Goal: Task Accomplishment & Management: Complete application form

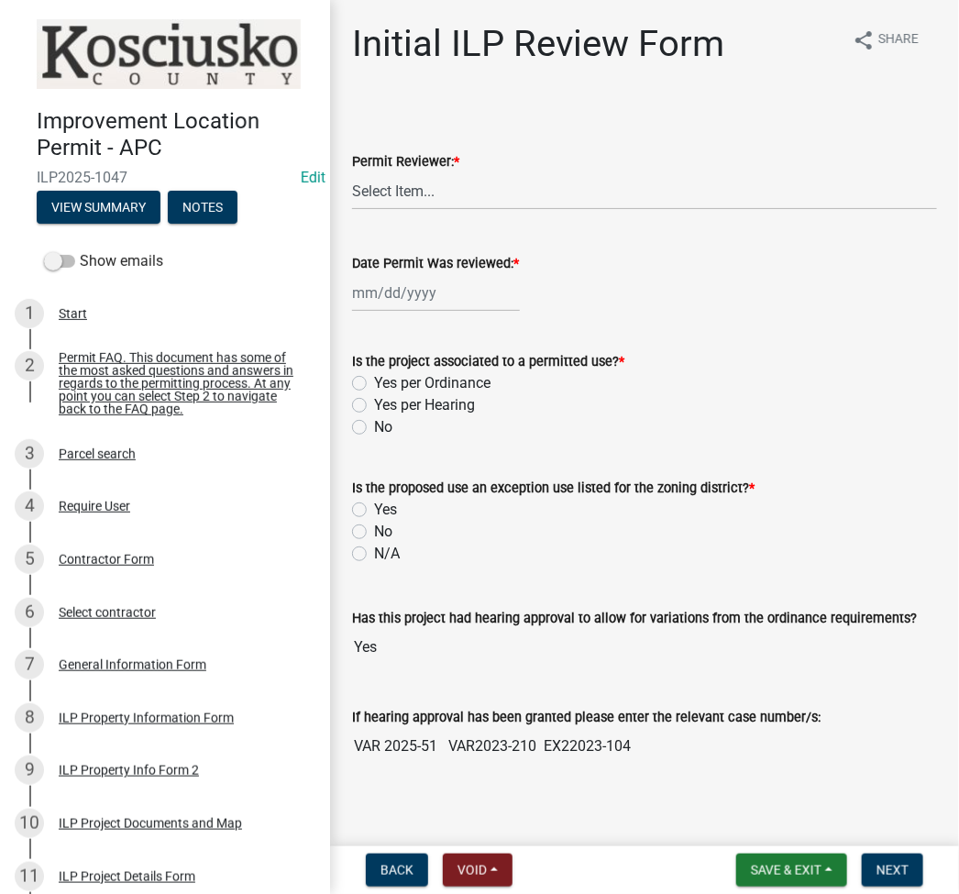
click at [564, 211] on wm-data-entity-input "Permit Reviewer: * Select Item... MMS LT AT CS [PERSON_NAME]" at bounding box center [644, 165] width 585 height 124
click at [568, 187] on select "Select Item... MMS LT AT CS [PERSON_NAME]" at bounding box center [644, 191] width 585 height 38
click at [352, 172] on select "Select Item... MMS LT AT CS [PERSON_NAME]" at bounding box center [644, 191] width 585 height 38
select select "fc758b50-acba-4166-9f24-5248f0f78016"
click at [431, 293] on div at bounding box center [436, 293] width 168 height 38
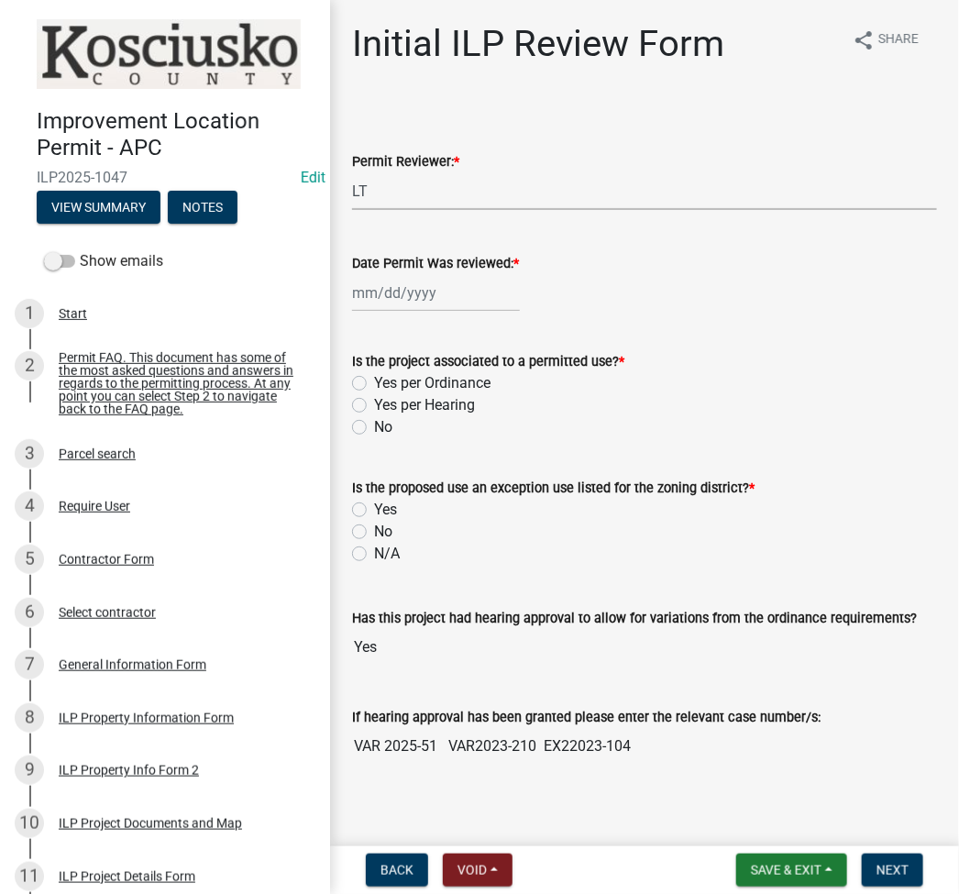
select select "8"
select select "2025"
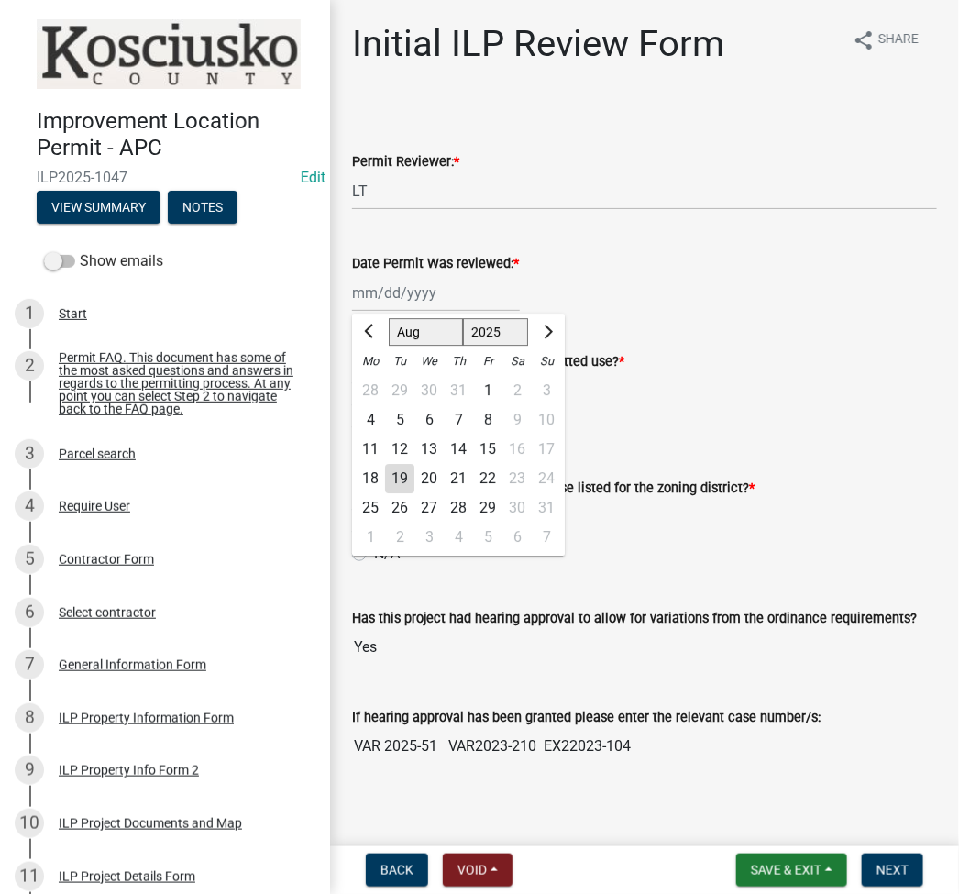
click at [395, 475] on div "19" at bounding box center [399, 478] width 29 height 29
type input "[DATE]"
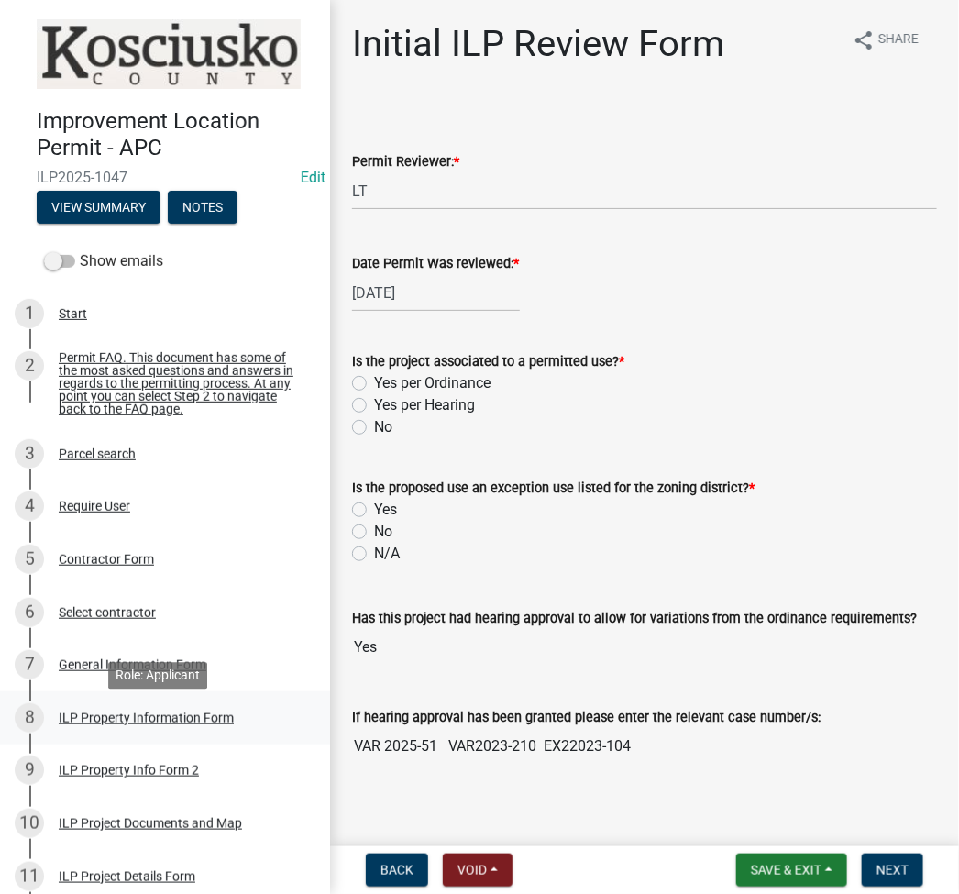
click at [114, 725] on div "ILP Property Information Form" at bounding box center [146, 718] width 175 height 13
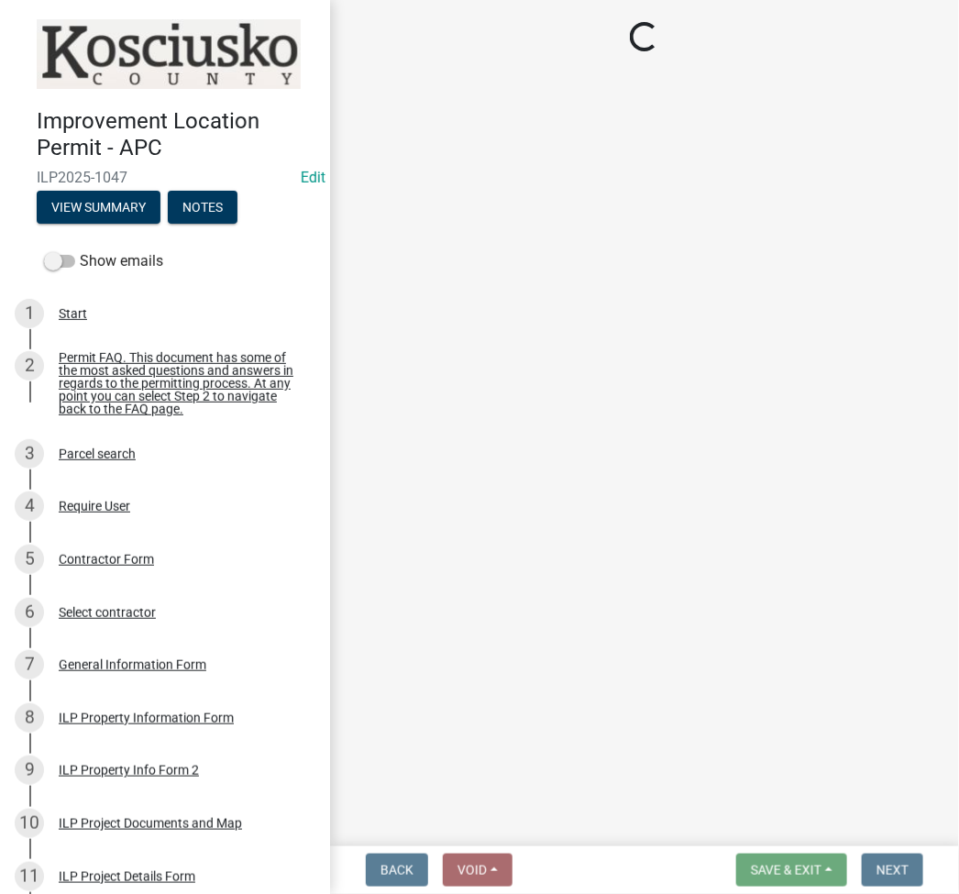
select select "57368d26-defc-477e-a8be-5a23ab554a17"
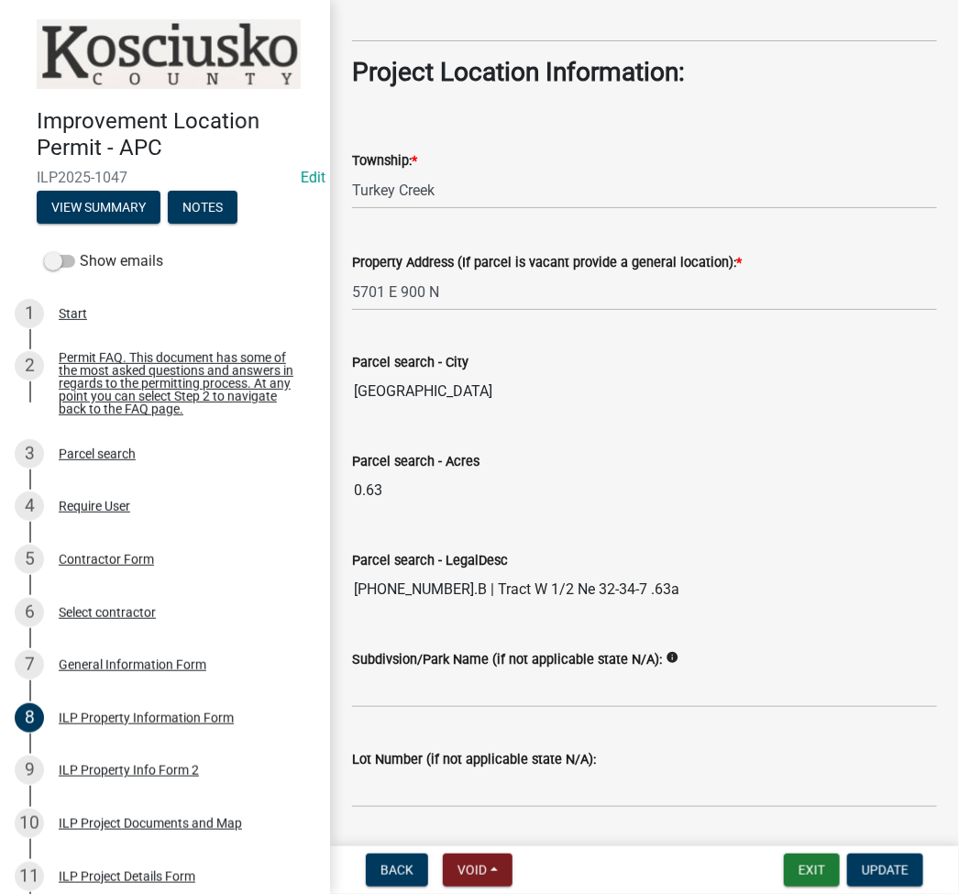
scroll to position [1381, 0]
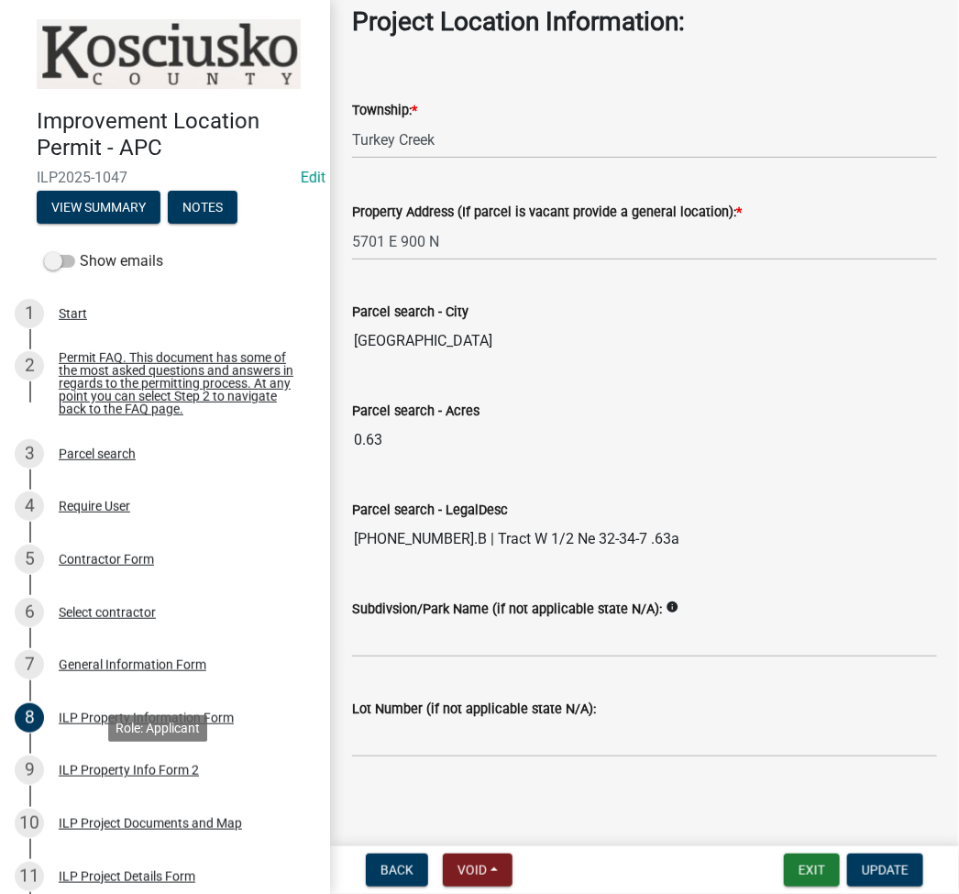
click at [133, 775] on div "ILP Property Info Form 2" at bounding box center [129, 770] width 140 height 13
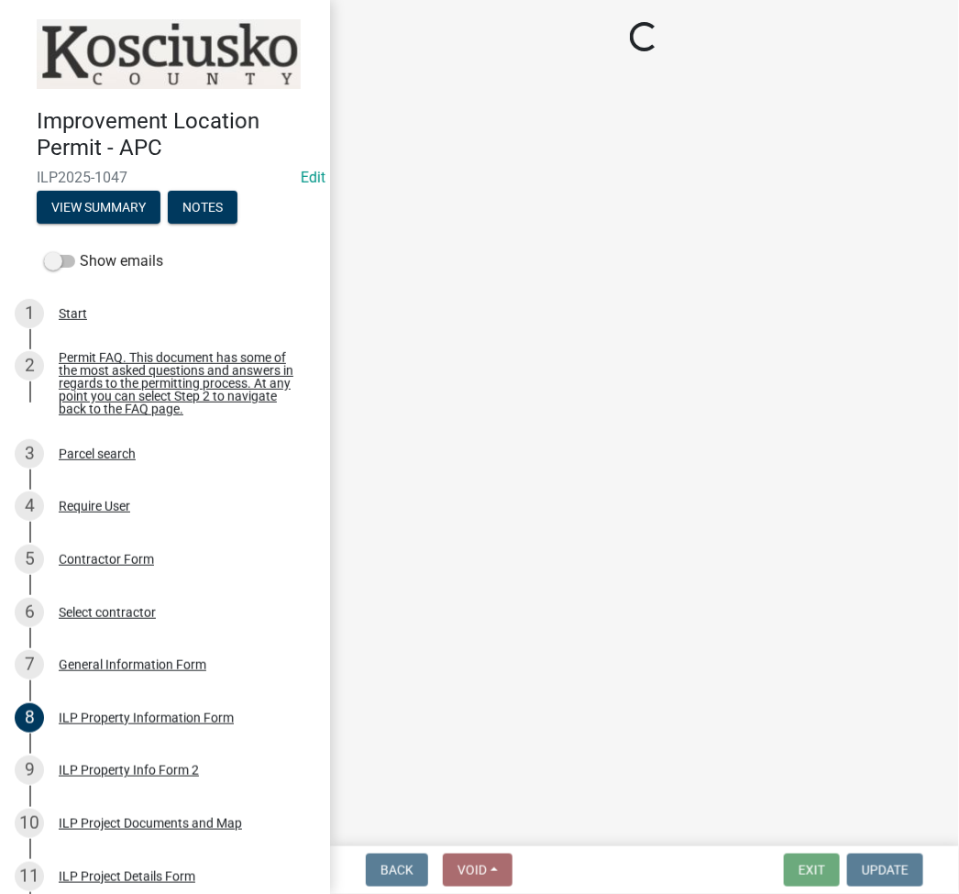
select select "5d8d9a6f-68f4-4910-b8ad-905844ed2da1"
select select "ea119d11-e52e-4559-b746-af06211fe819"
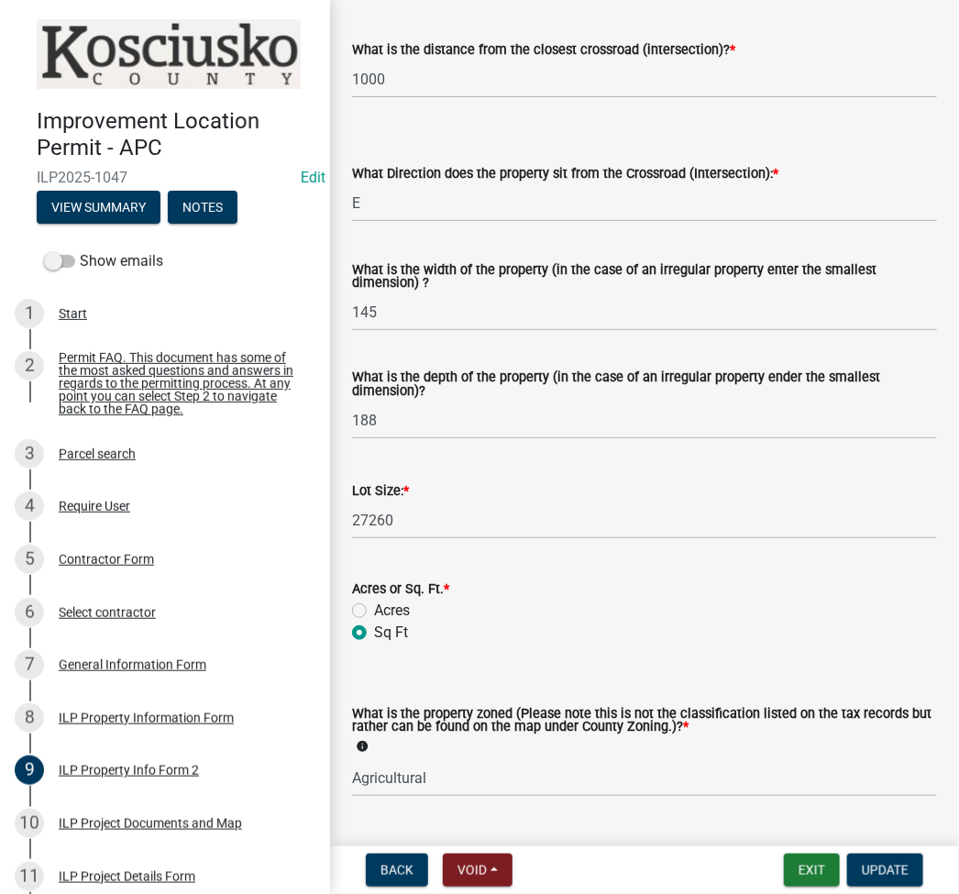
scroll to position [244, 0]
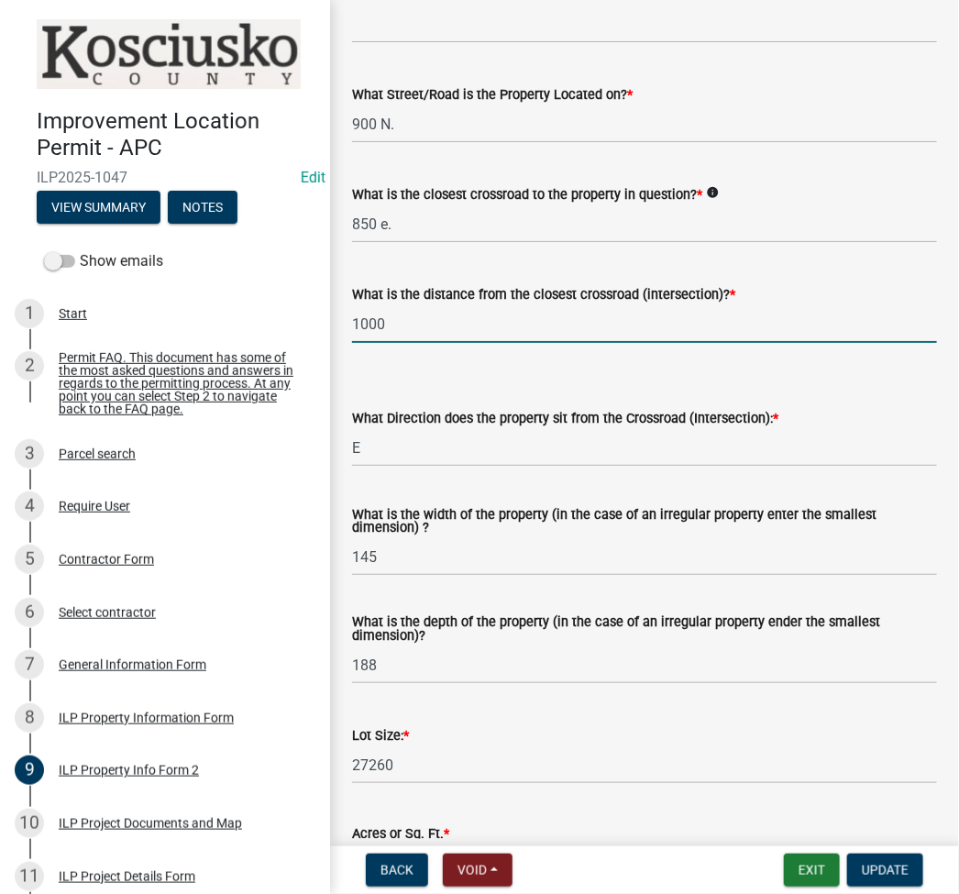
click at [422, 327] on input "1000" at bounding box center [644, 324] width 585 height 38
click at [423, 232] on input "850 e." at bounding box center [644, 224] width 585 height 38
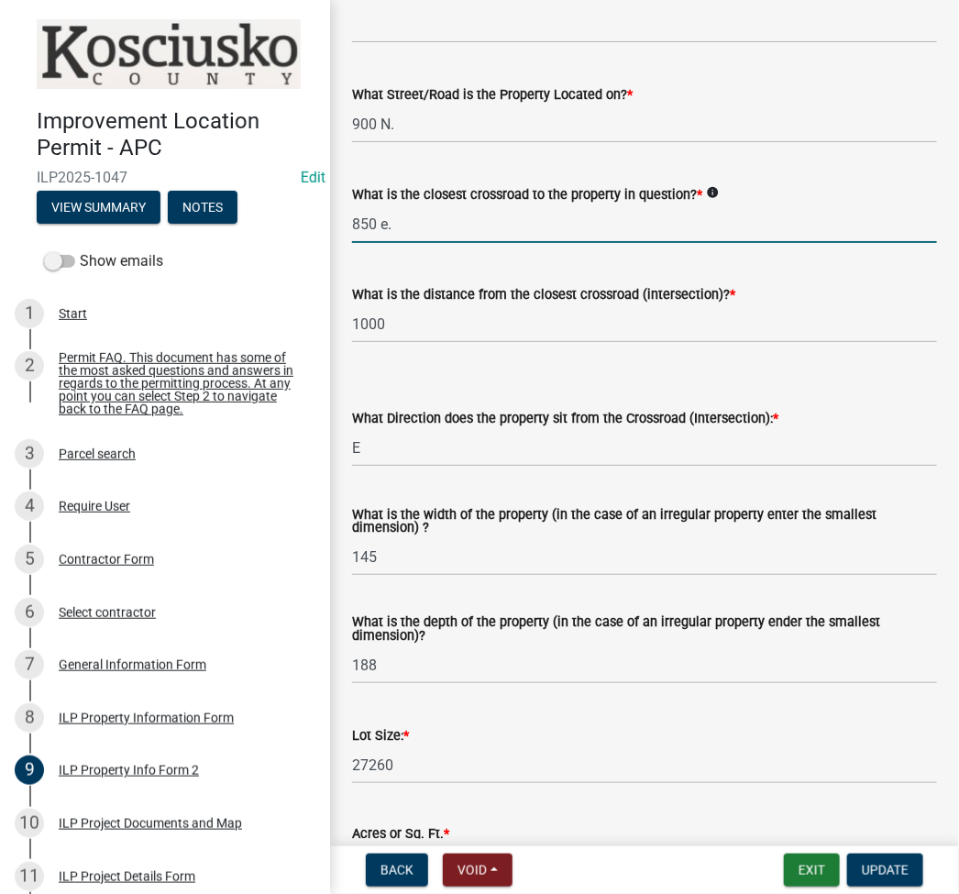
click at [423, 232] on input "850 e." at bounding box center [644, 224] width 585 height 38
click at [423, 231] on input "850 e." at bounding box center [644, 224] width 585 height 38
type input "SYRACUSE WEBSTER RD"
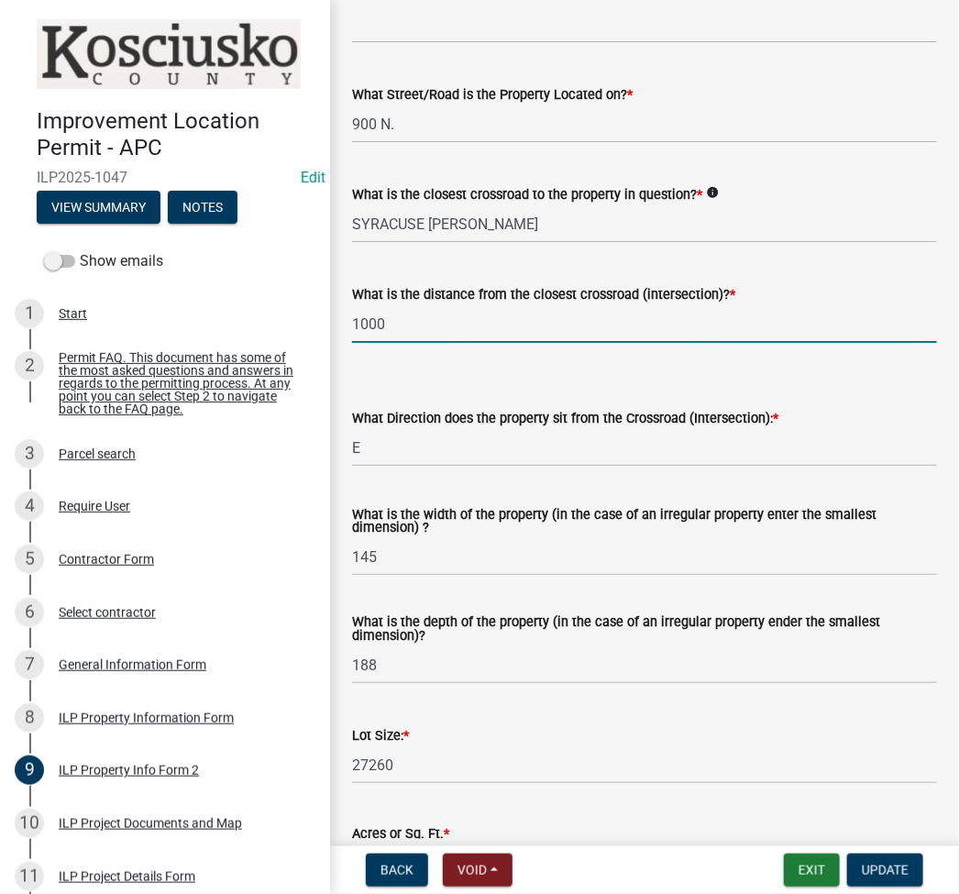
click at [414, 324] on input "1000" at bounding box center [644, 324] width 585 height 38
type input "1521"
click at [553, 551] on input "145" at bounding box center [644, 557] width 585 height 38
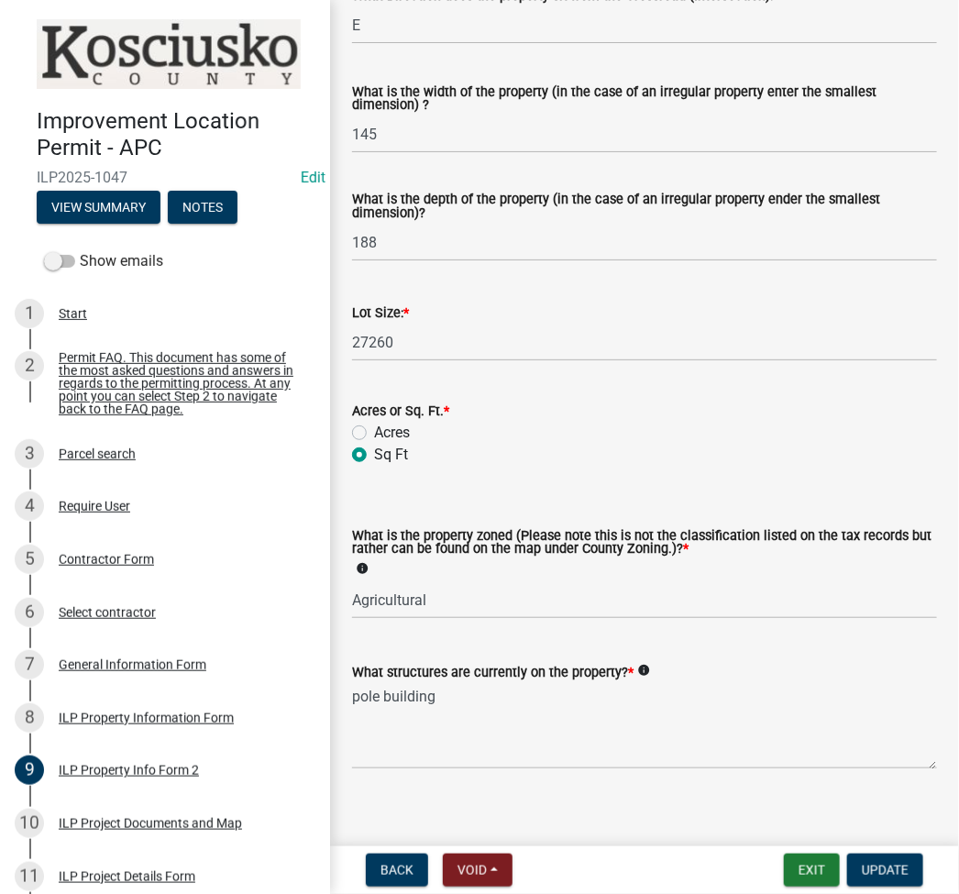
scroll to position [682, 0]
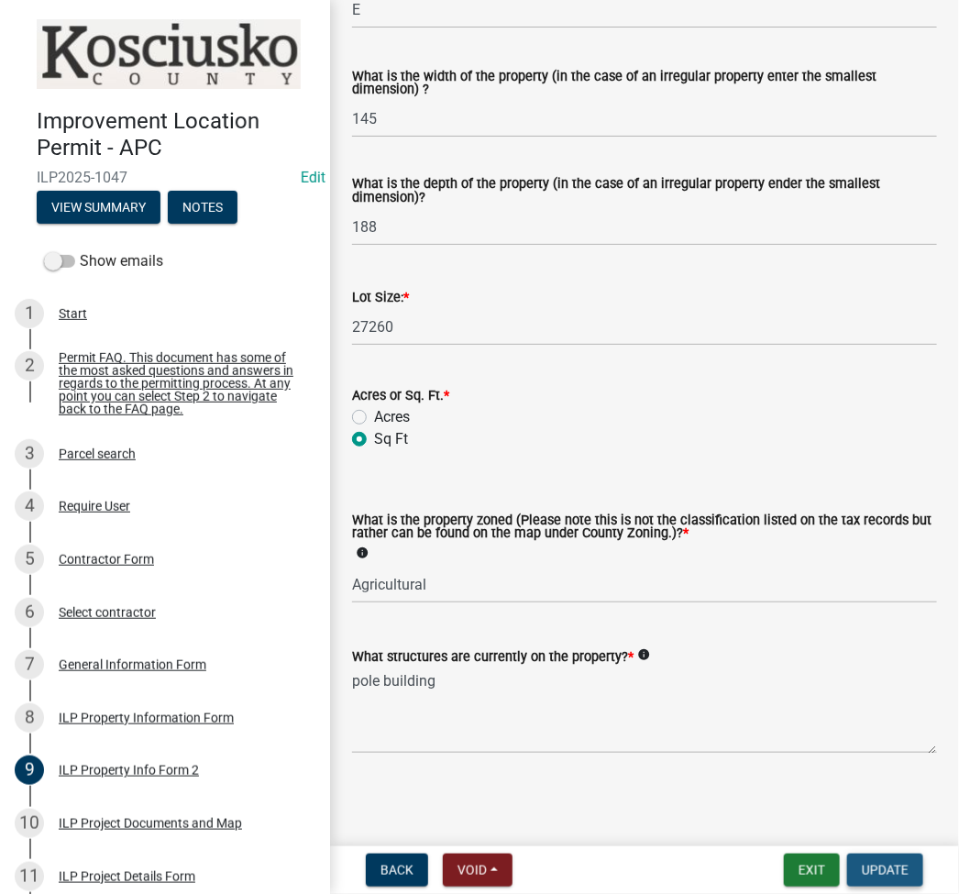
click at [884, 863] on span "Update" at bounding box center [885, 870] width 47 height 15
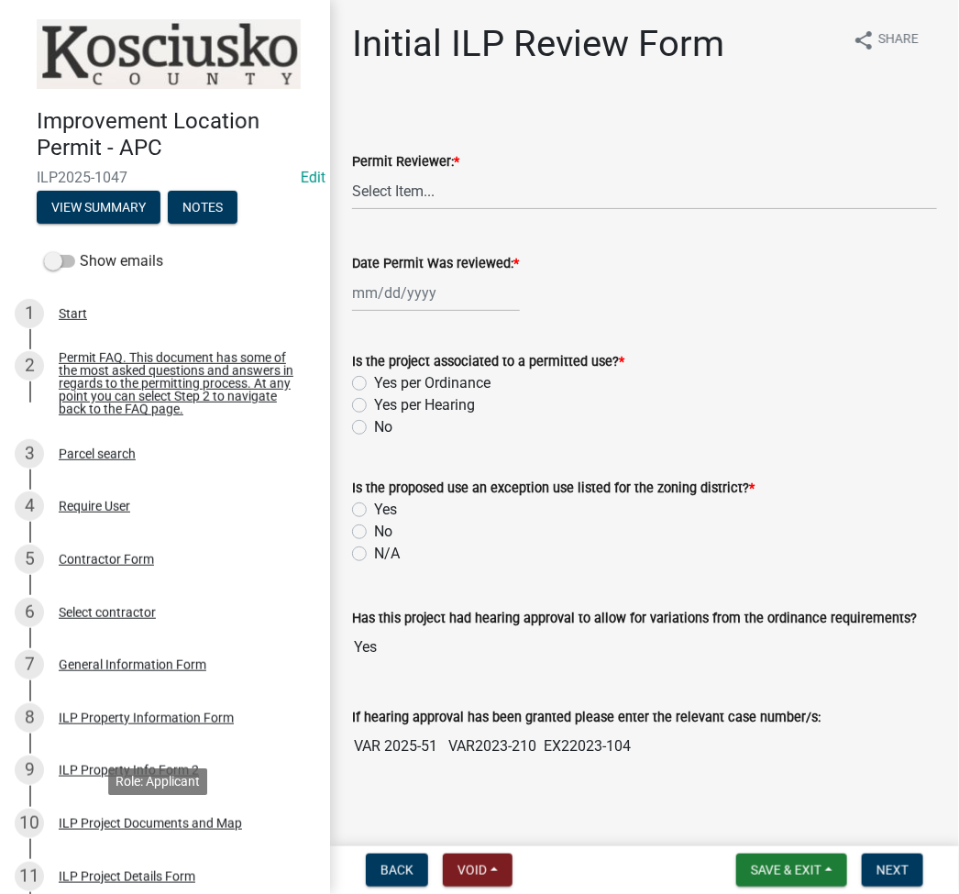
click at [107, 829] on div "ILP Project Documents and Map" at bounding box center [150, 823] width 183 height 13
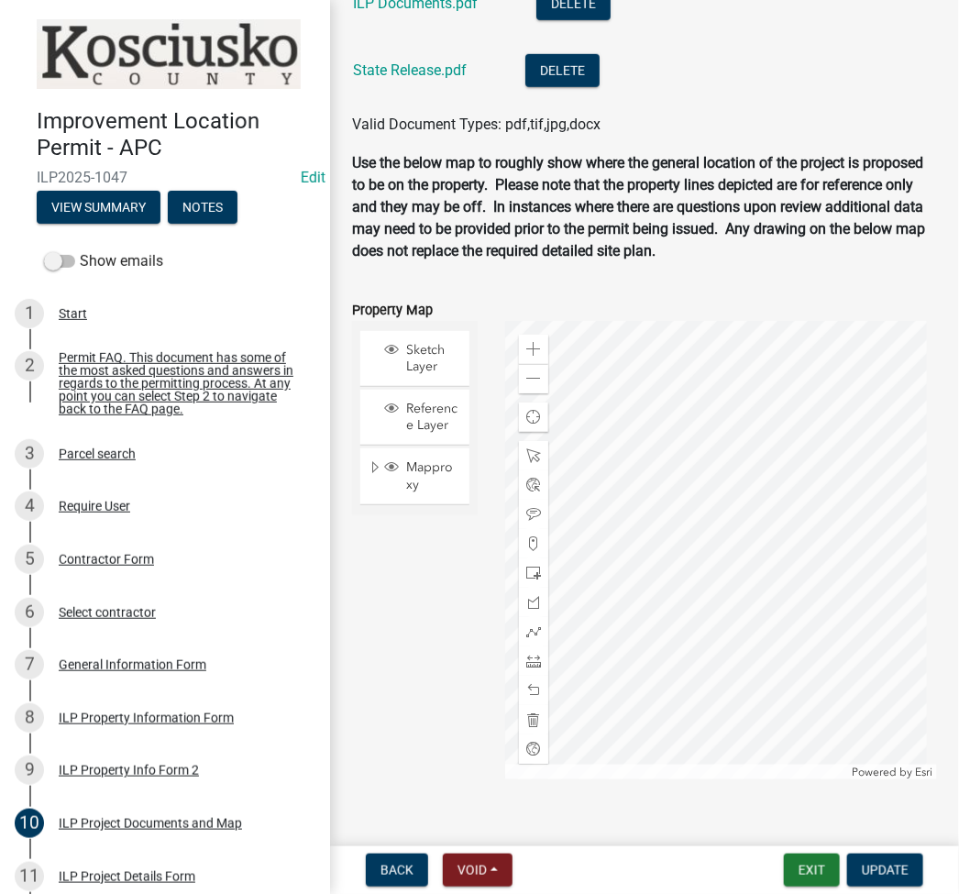
scroll to position [1956, 0]
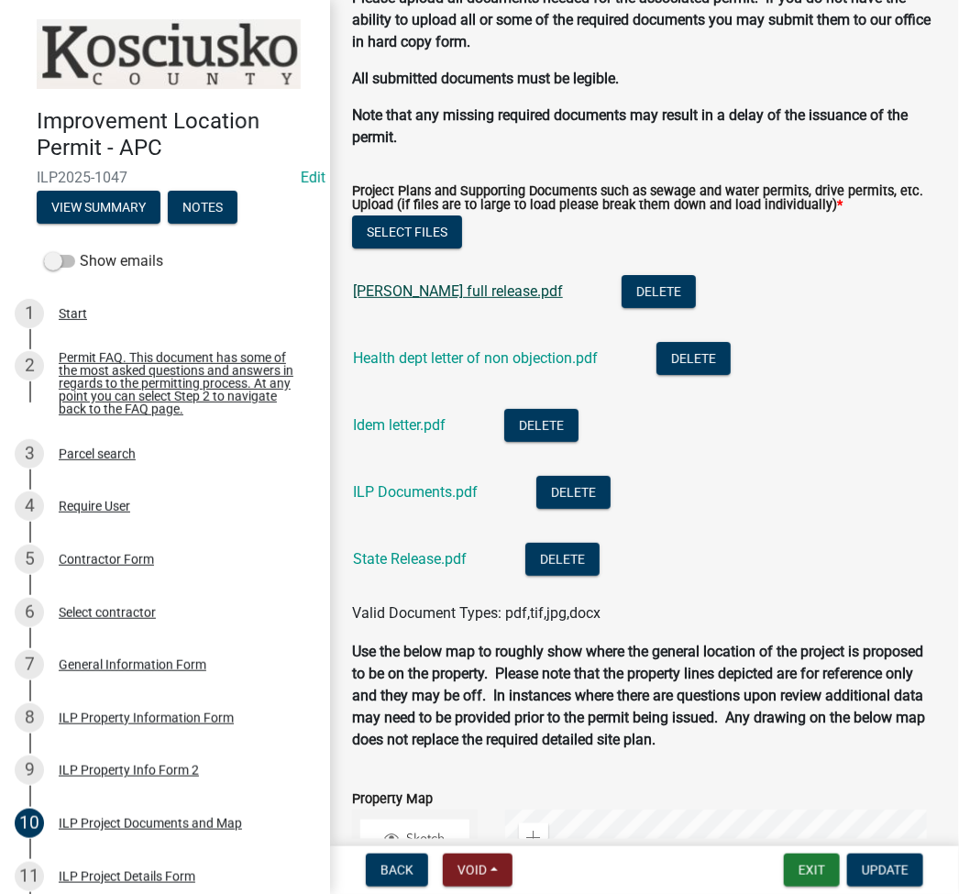
click at [441, 290] on link "Dunithan full release.pdf" at bounding box center [458, 290] width 210 height 17
click at [474, 355] on link "Health dept letter of non objection.pdf" at bounding box center [475, 357] width 245 height 17
click at [377, 432] on link "Idem letter.pdf" at bounding box center [399, 424] width 93 height 17
click at [427, 498] on link "ILP Documents.pdf" at bounding box center [415, 491] width 125 height 17
click at [410, 568] on div "State Release.pdf" at bounding box center [424, 562] width 143 height 38
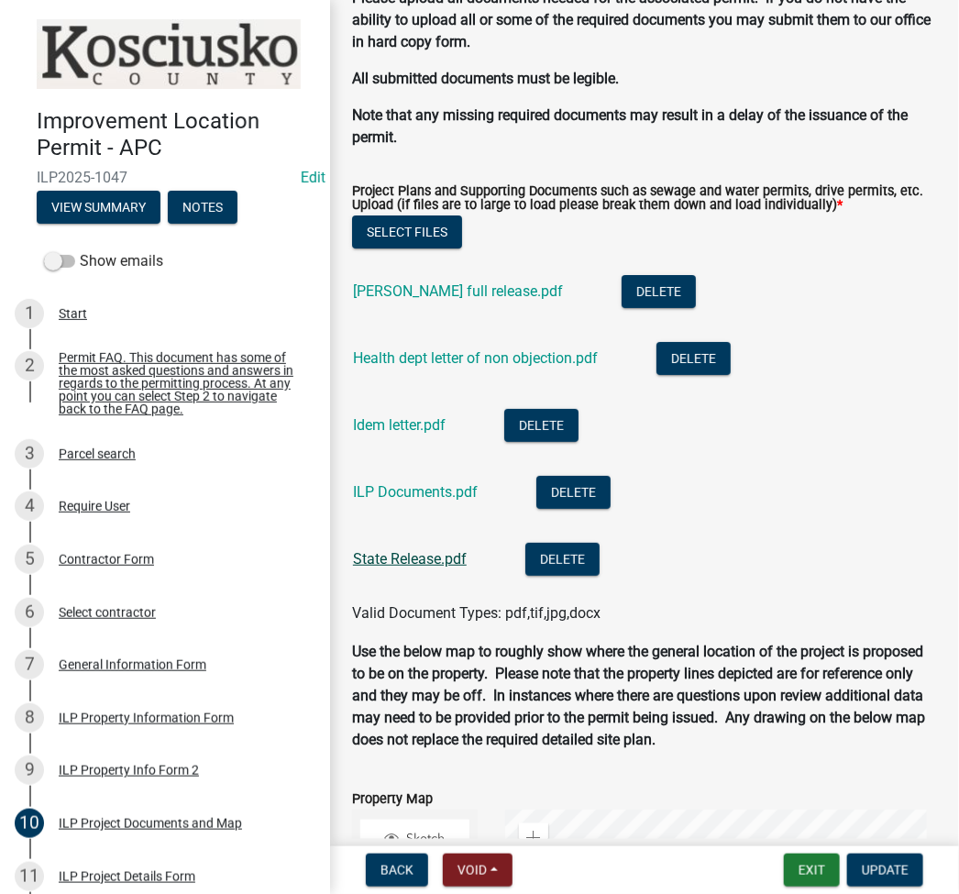
click at [405, 561] on link "State Release.pdf" at bounding box center [410, 558] width 114 height 17
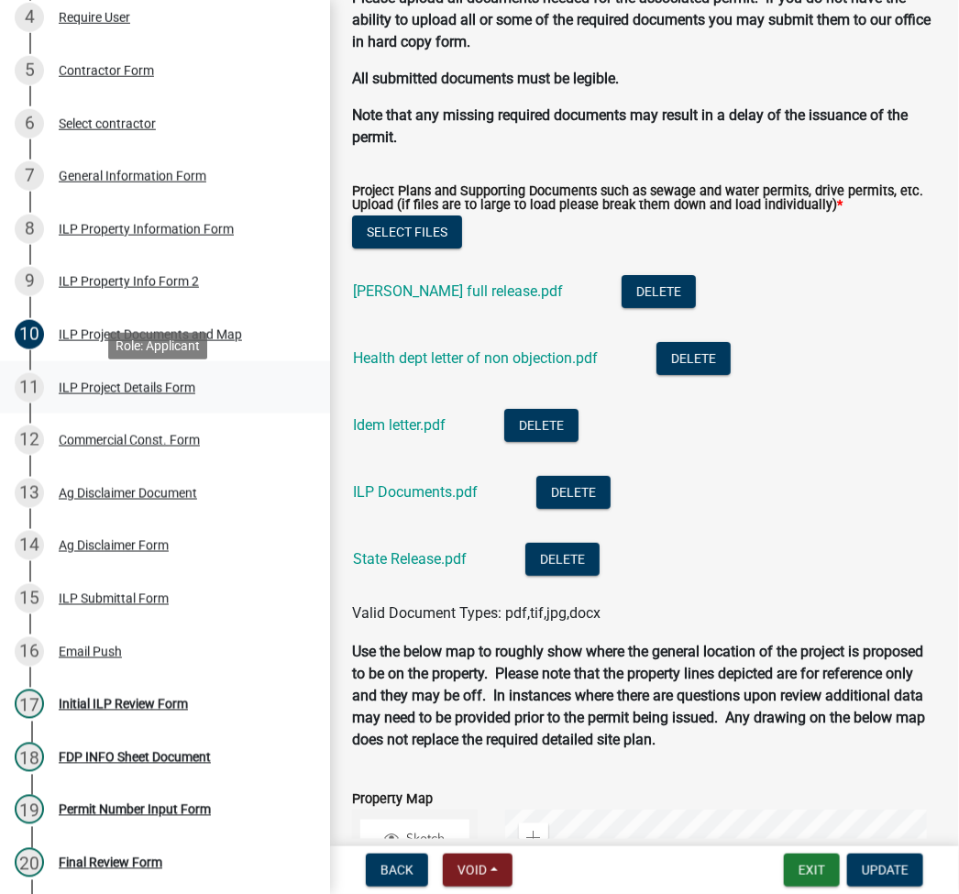
click at [126, 403] on div "11 ILP Project Details Form" at bounding box center [158, 387] width 286 height 29
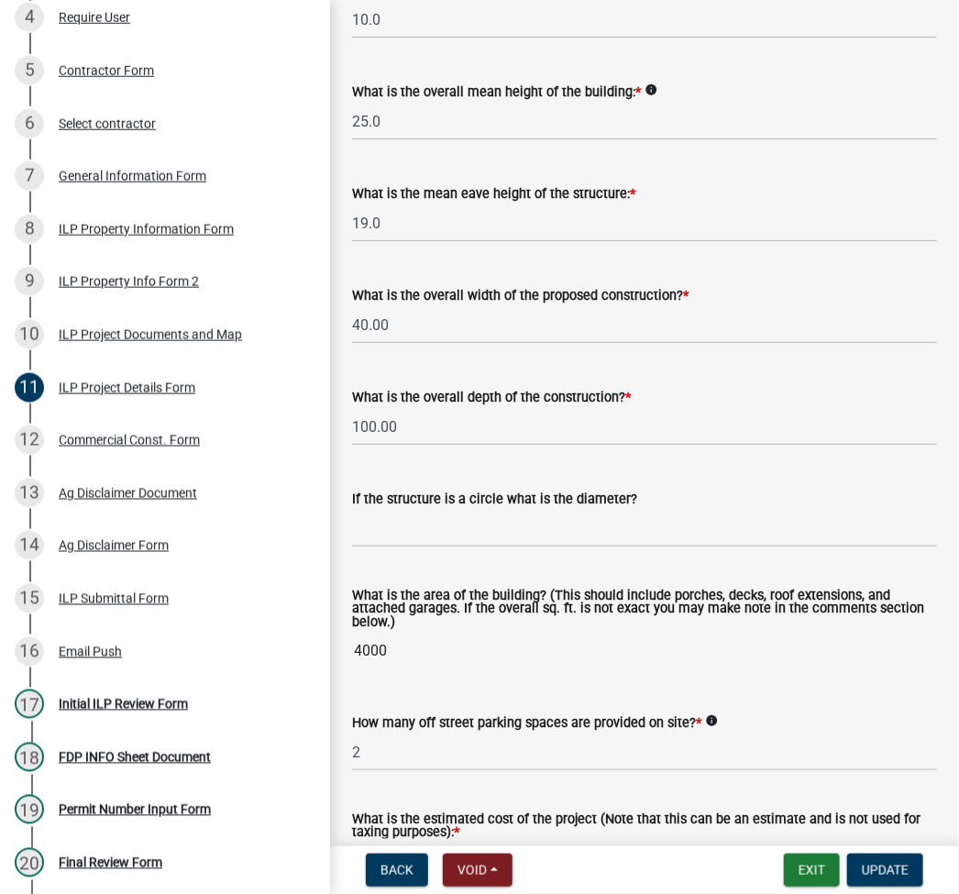
scroll to position [0, 0]
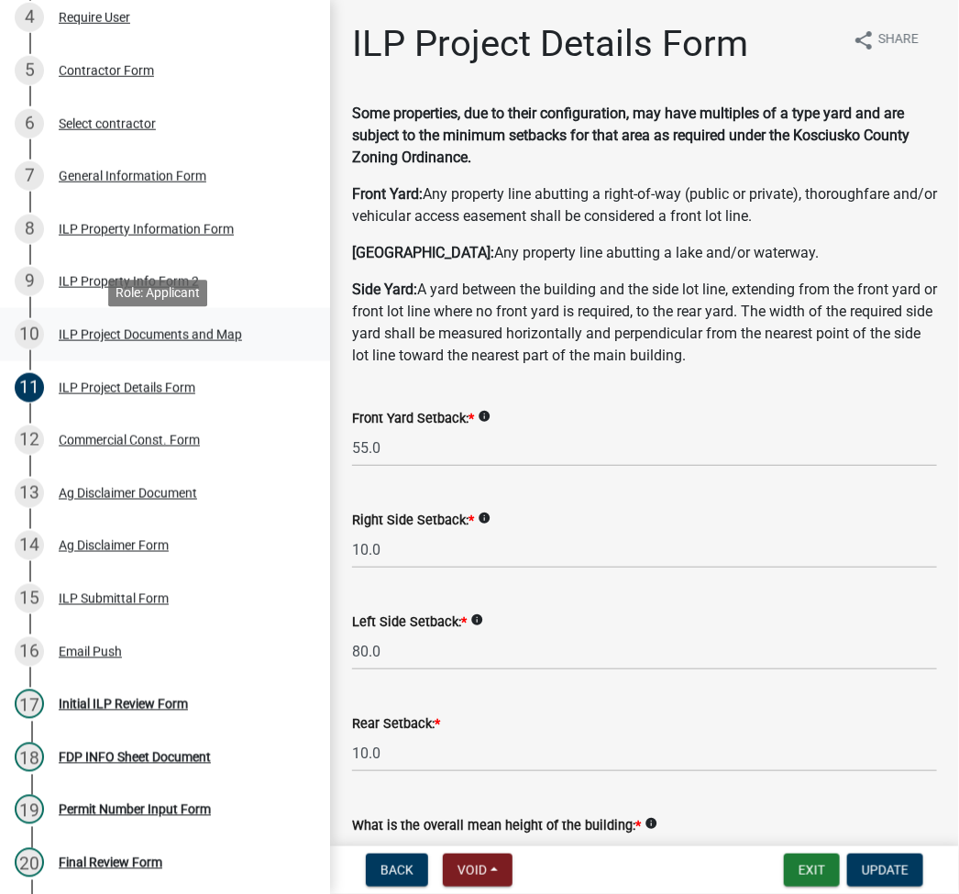
click at [136, 341] on div "ILP Project Documents and Map" at bounding box center [150, 334] width 183 height 13
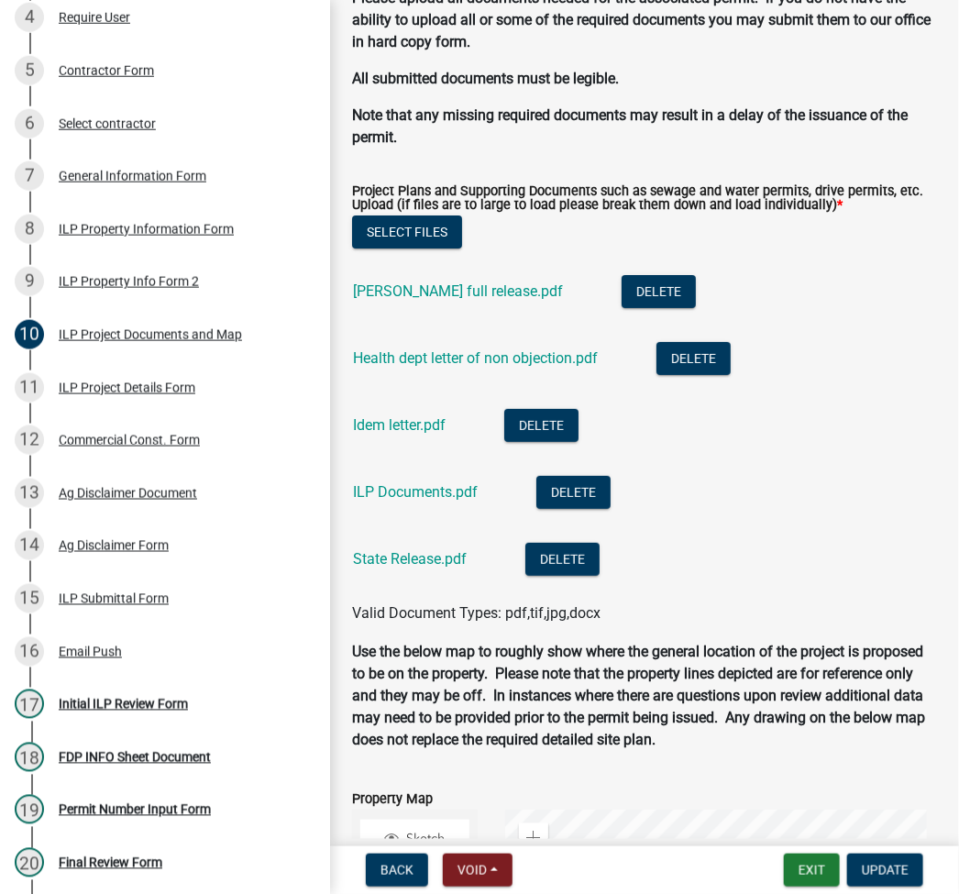
scroll to position [2472, 0]
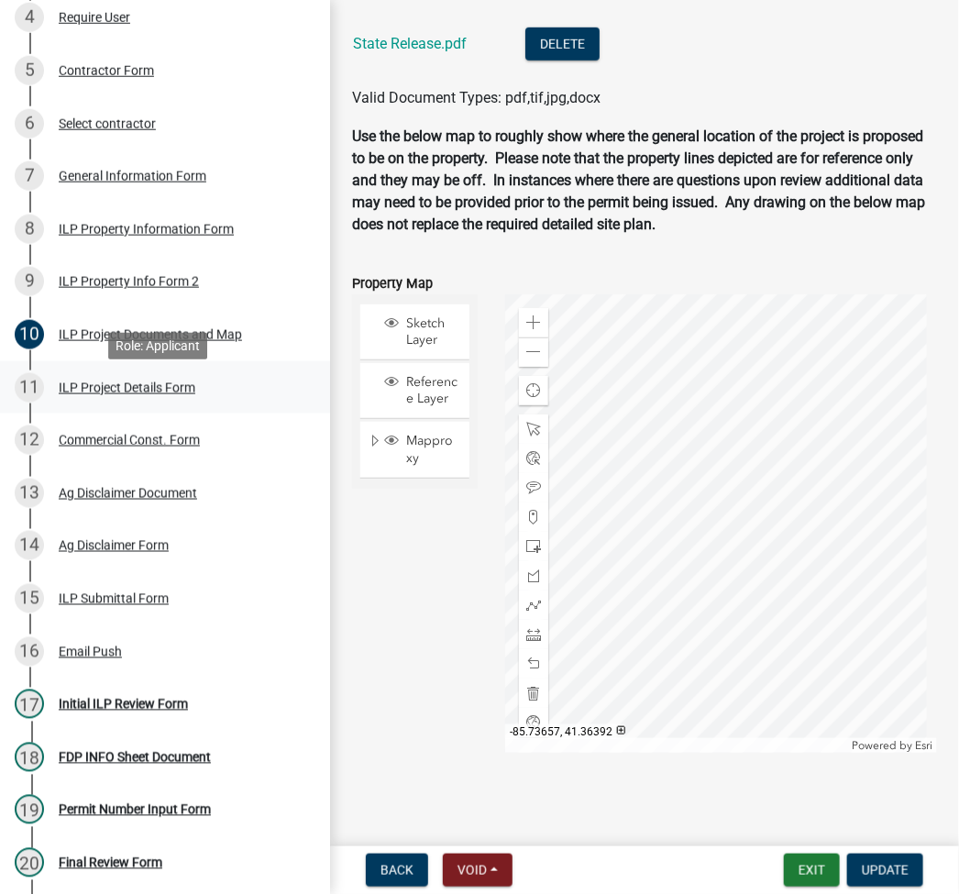
click at [138, 394] on div "ILP Project Details Form" at bounding box center [127, 388] width 137 height 13
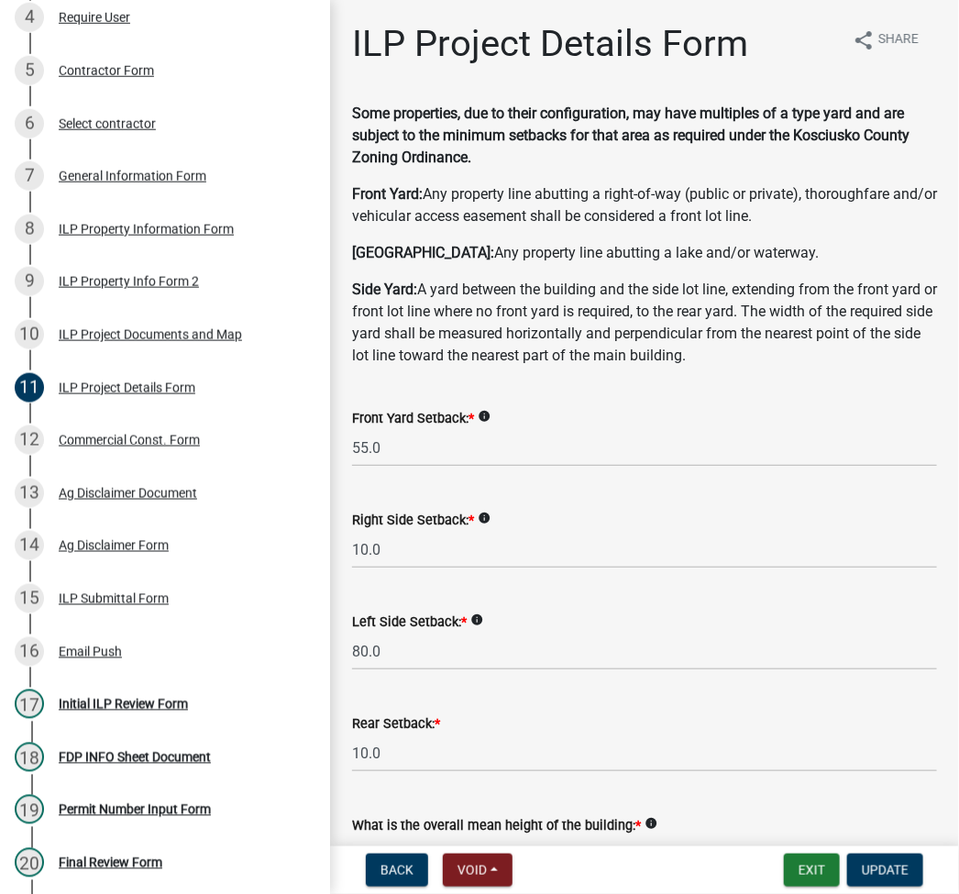
scroll to position [1223, 0]
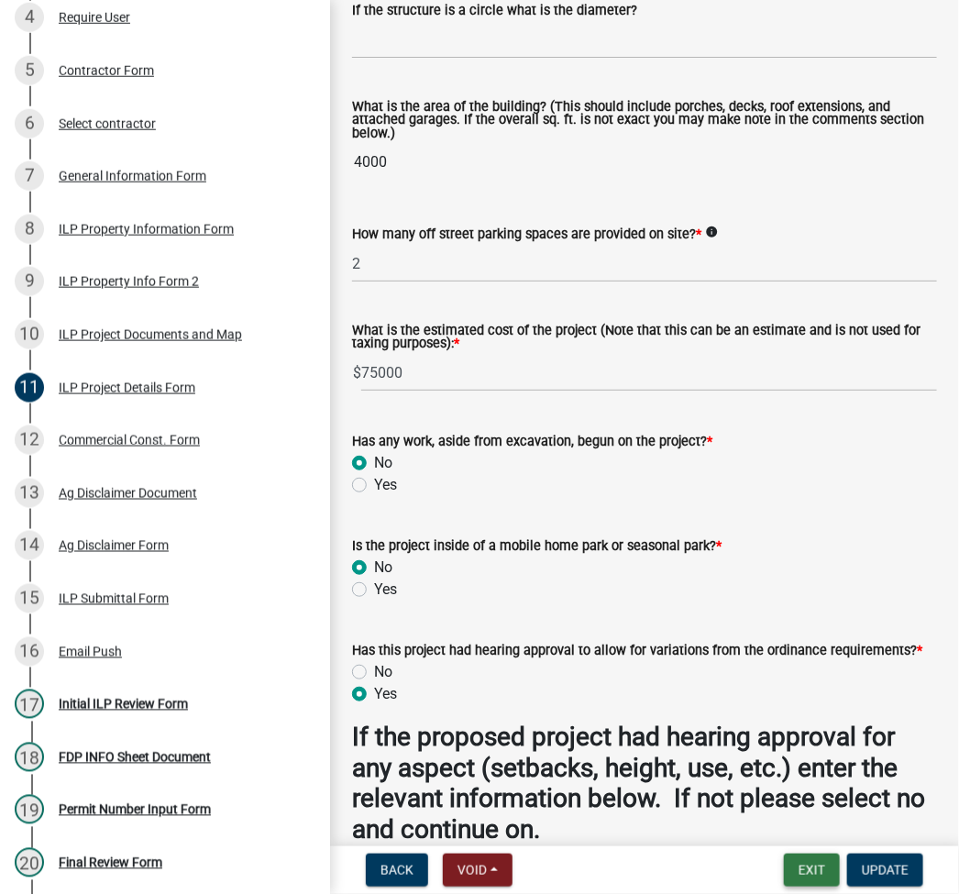
click at [822, 869] on button "Exit" at bounding box center [812, 870] width 56 height 33
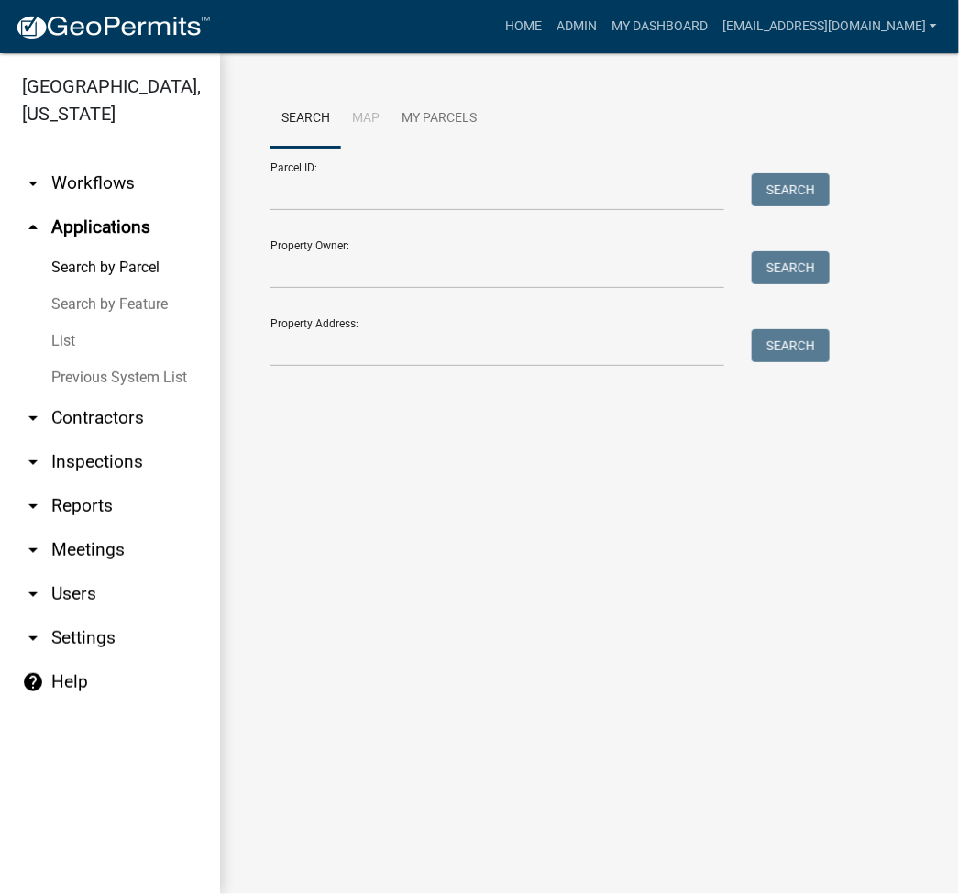
click at [70, 344] on link "List" at bounding box center [110, 341] width 220 height 37
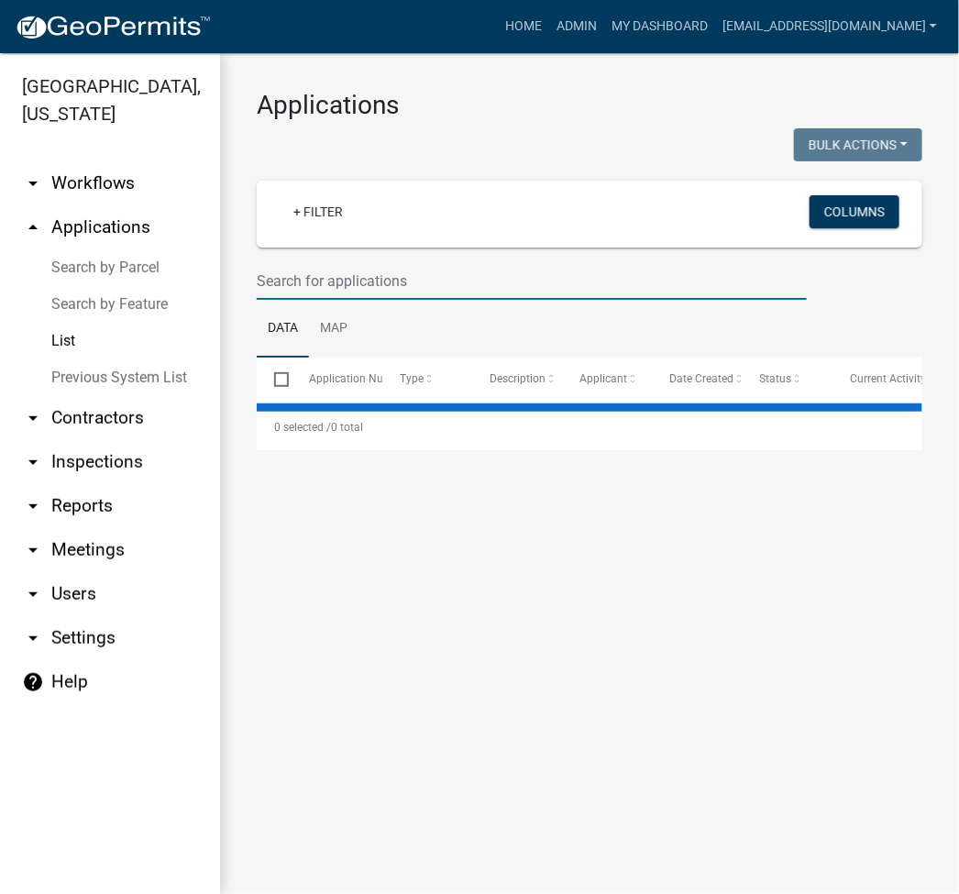
click at [357, 290] on input "text" at bounding box center [532, 281] width 550 height 38
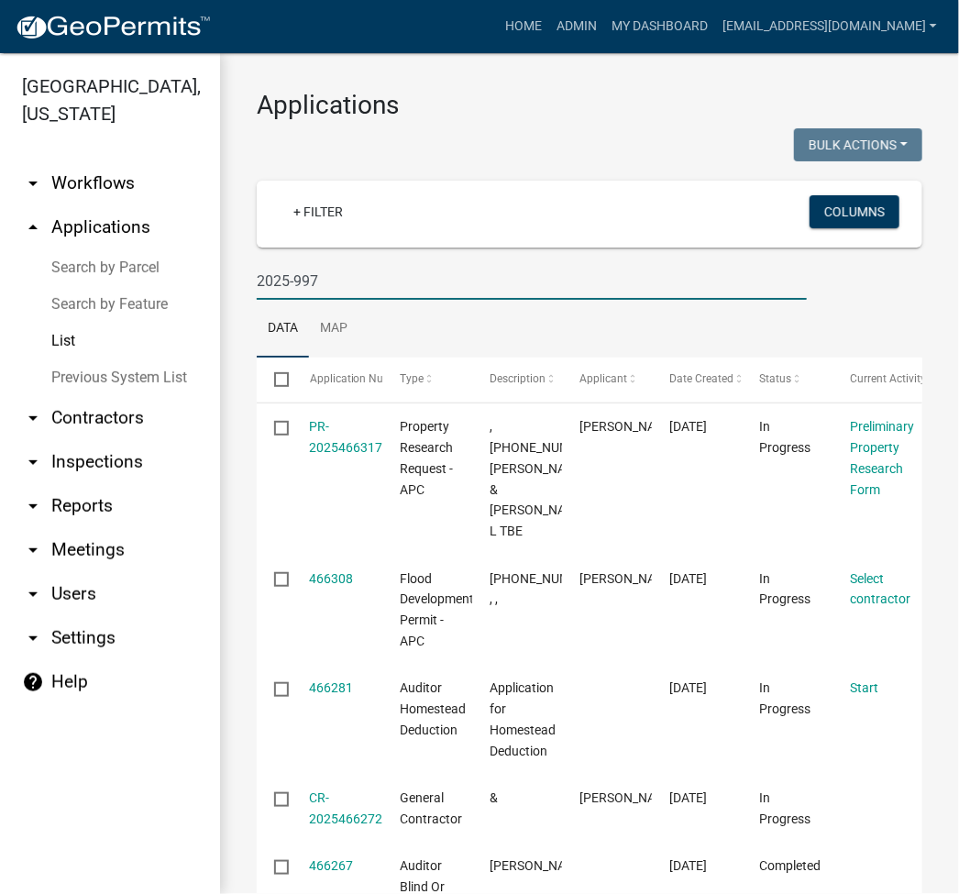
type input "2025-997"
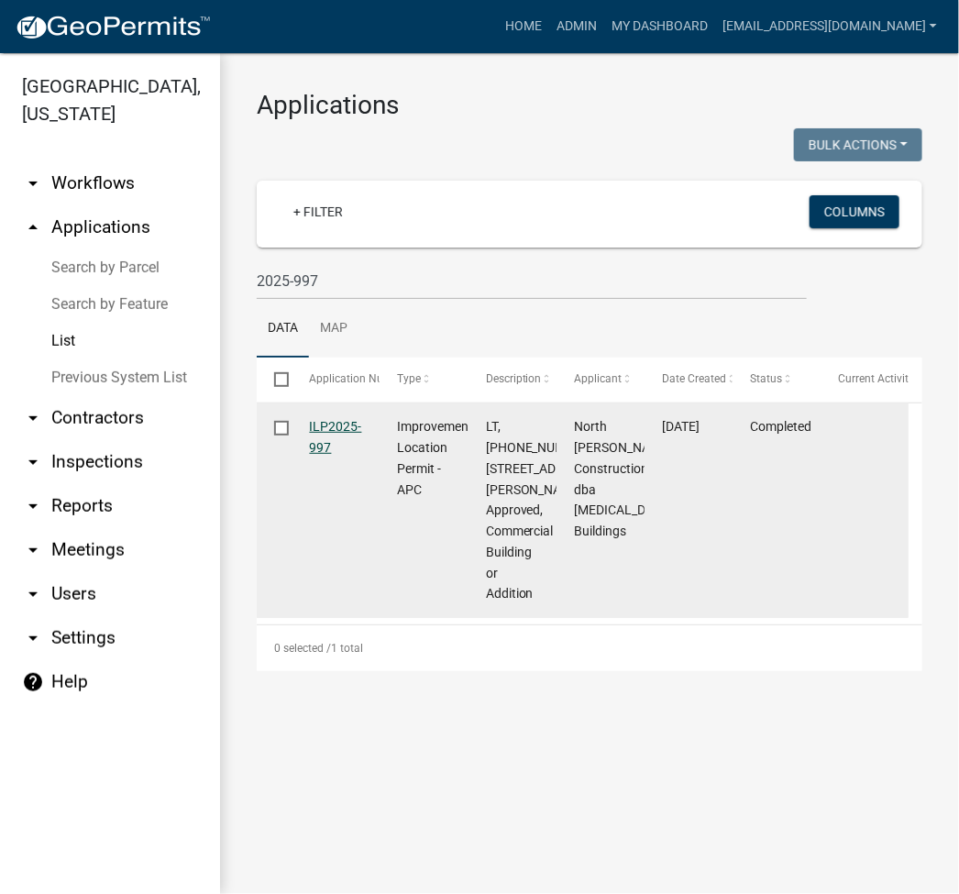
click at [336, 427] on link "ILP2025-997" at bounding box center [336, 437] width 52 height 36
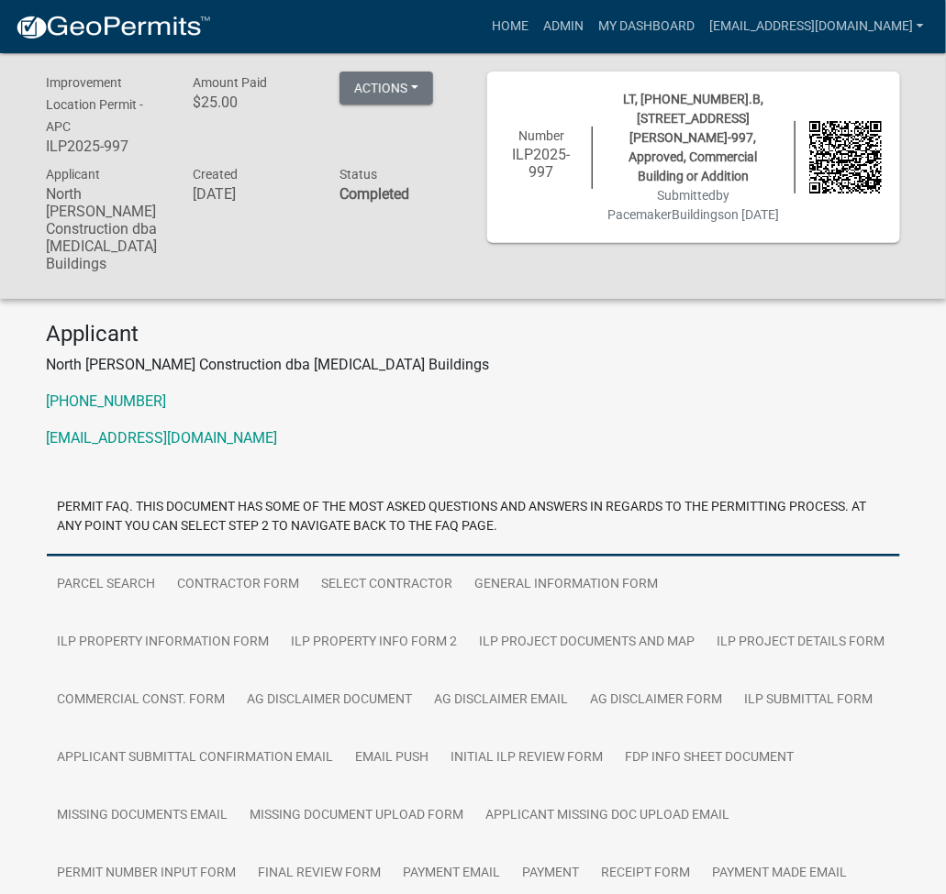
scroll to position [227, 0]
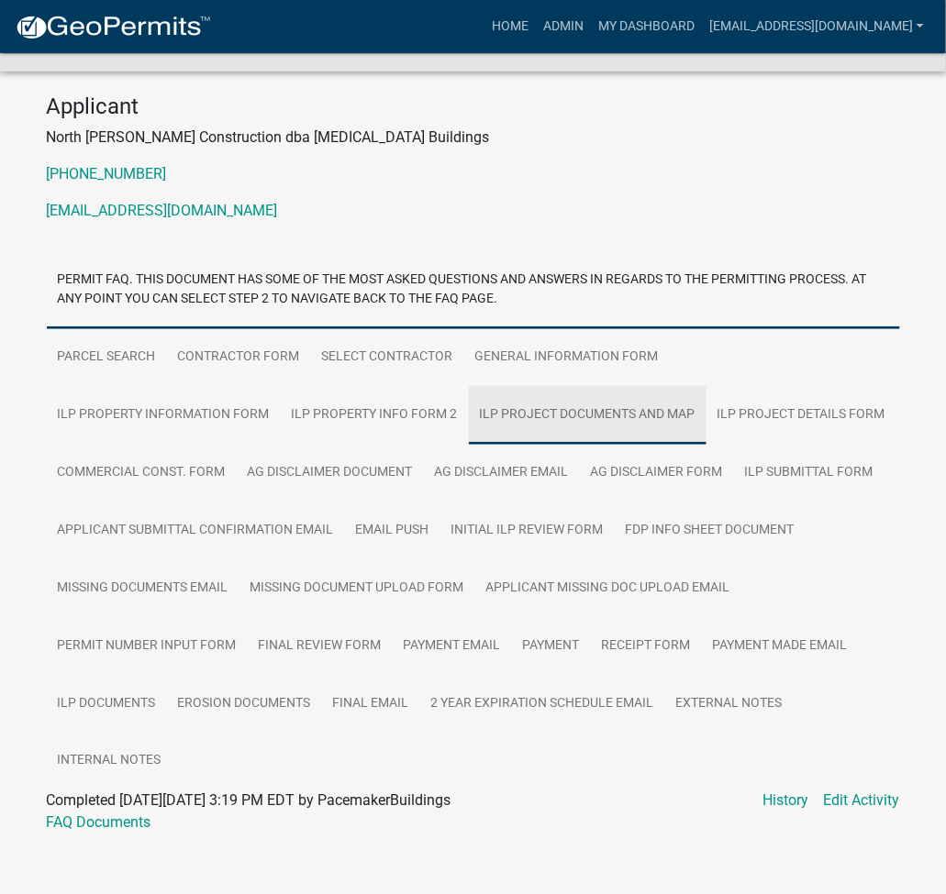
click at [469, 394] on link "ILP Project Documents and Map" at bounding box center [588, 415] width 238 height 59
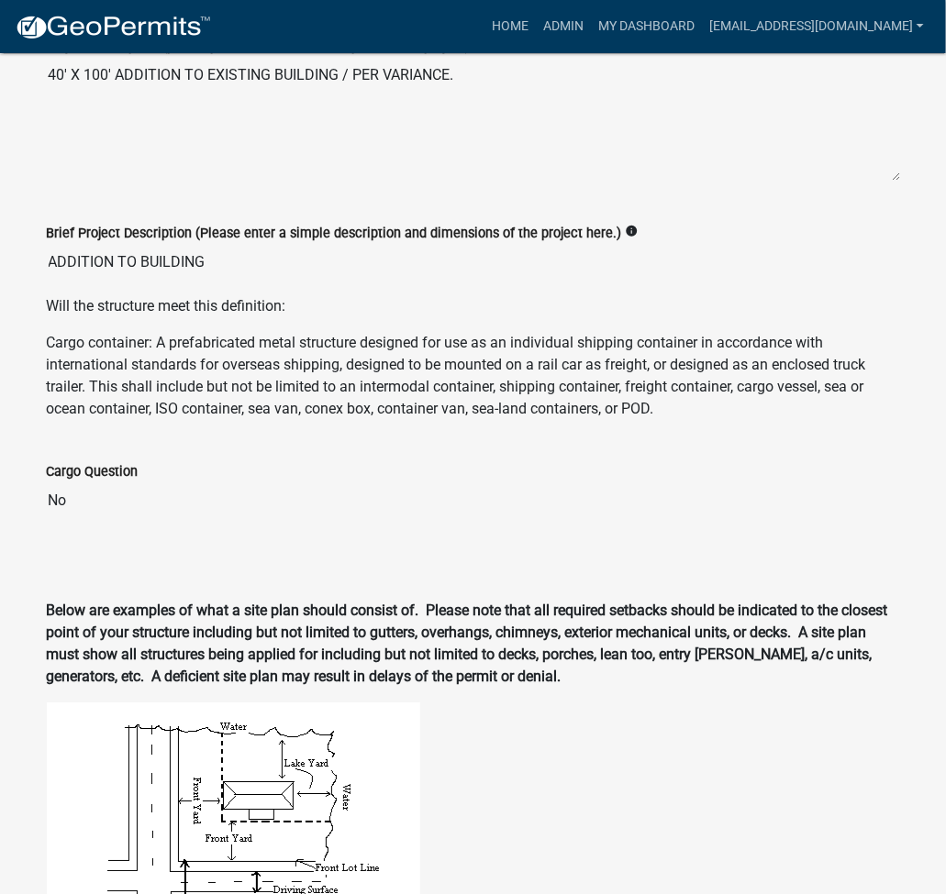
scroll to position [472, 0]
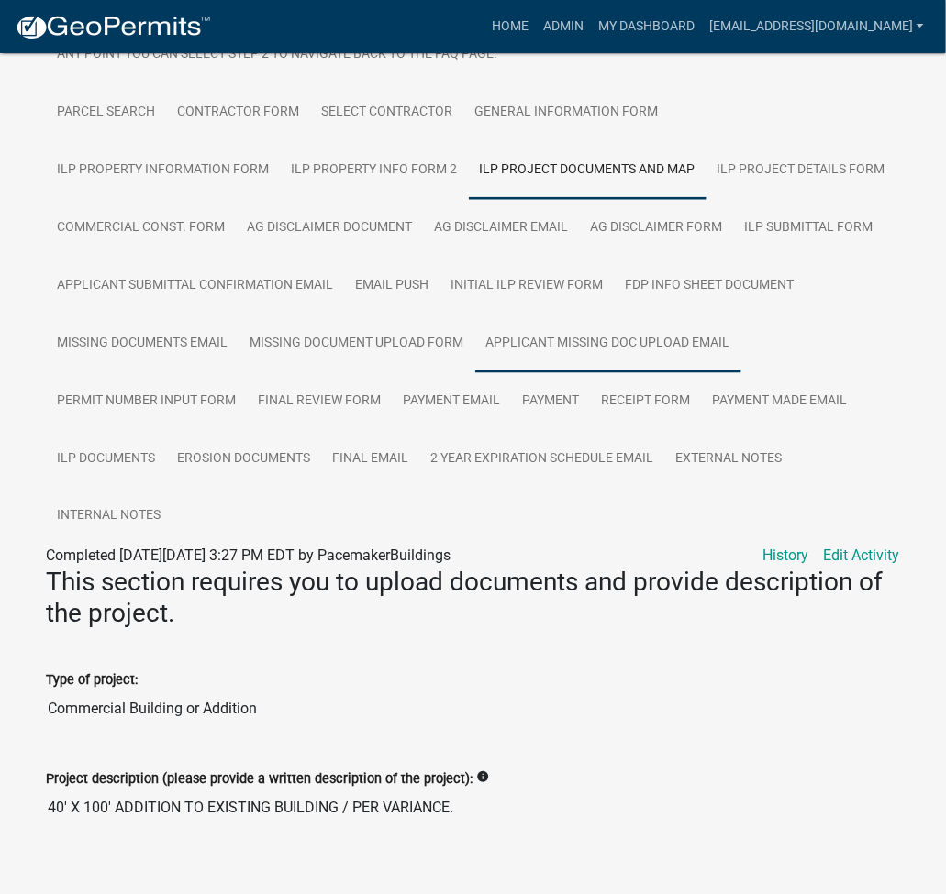
click at [621, 329] on link "Applicant Missing Doc Upload Email" at bounding box center [608, 344] width 266 height 59
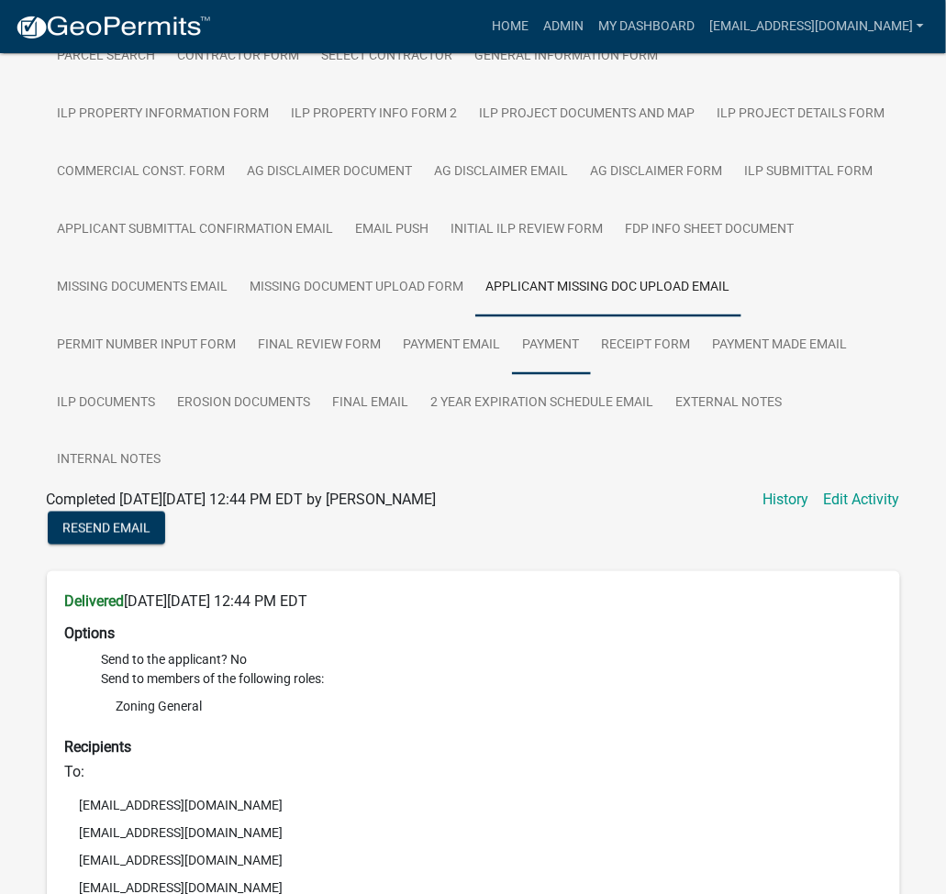
scroll to position [445, 0]
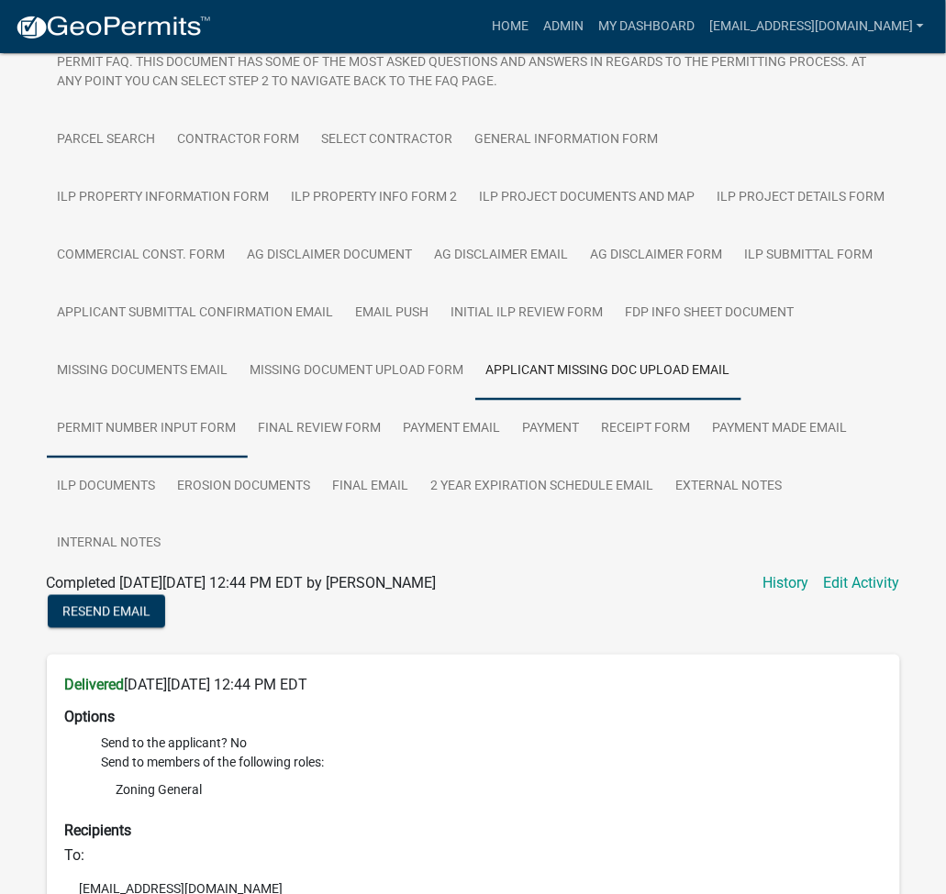
click at [115, 419] on link "Permit Number Input Form" at bounding box center [147, 429] width 201 height 59
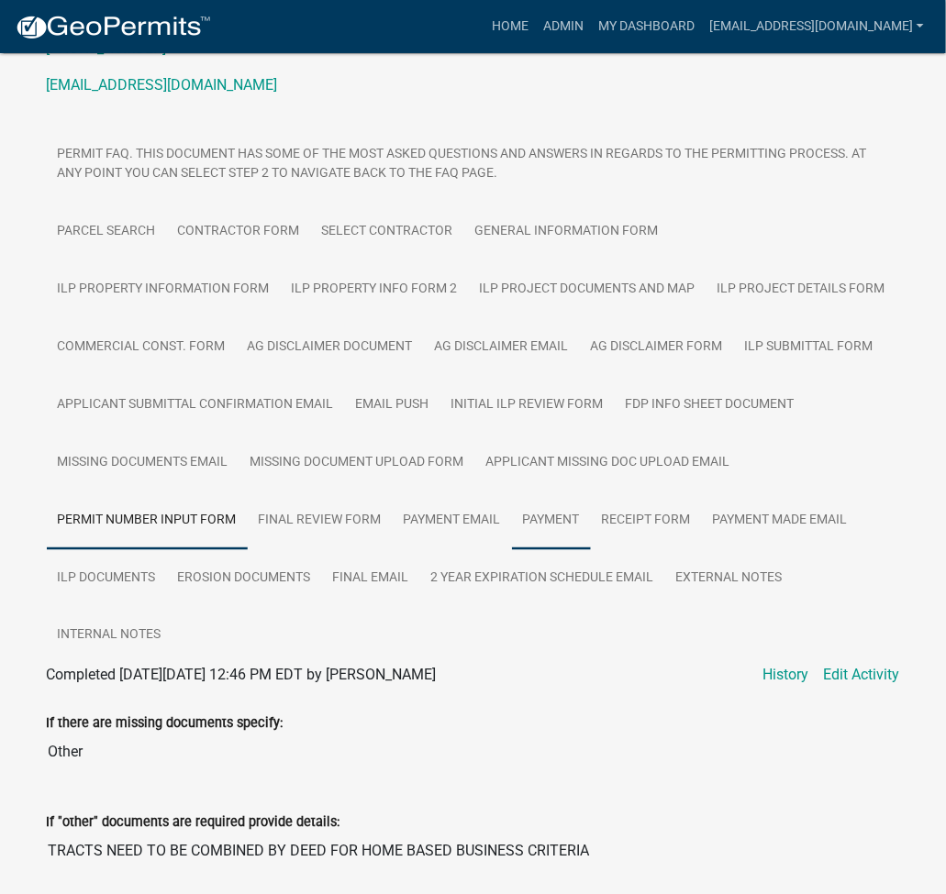
scroll to position [489, 0]
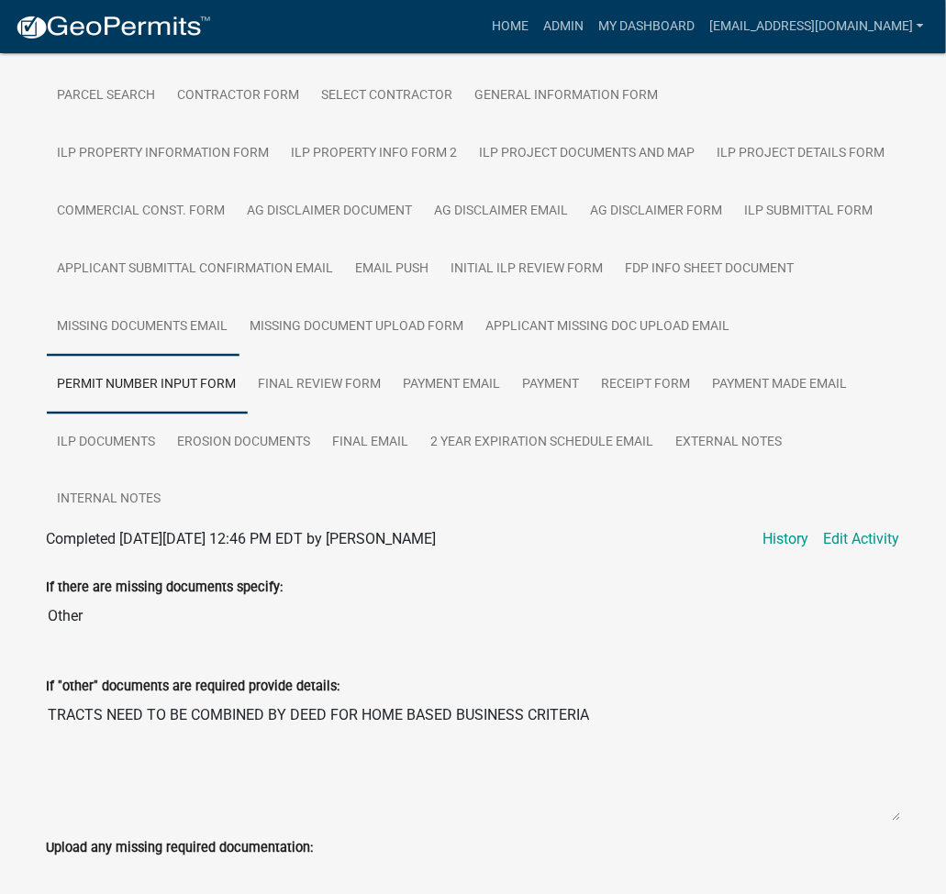
click at [203, 317] on link "Missing Documents Email" at bounding box center [143, 327] width 193 height 59
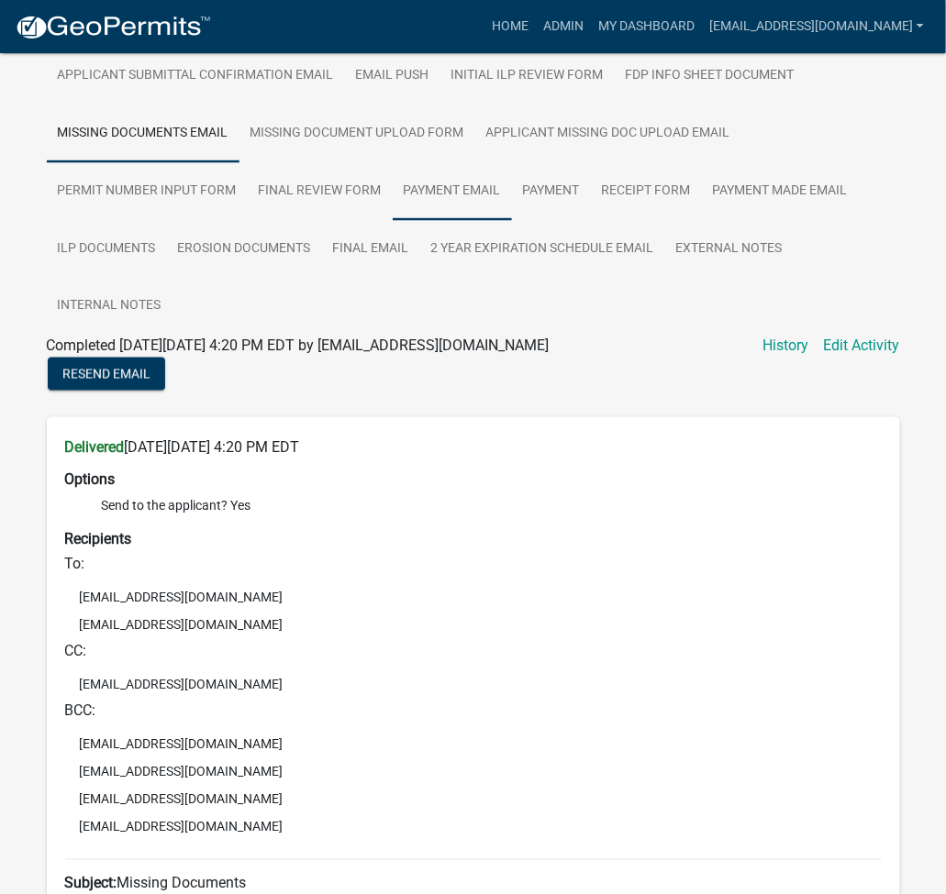
scroll to position [467, 0]
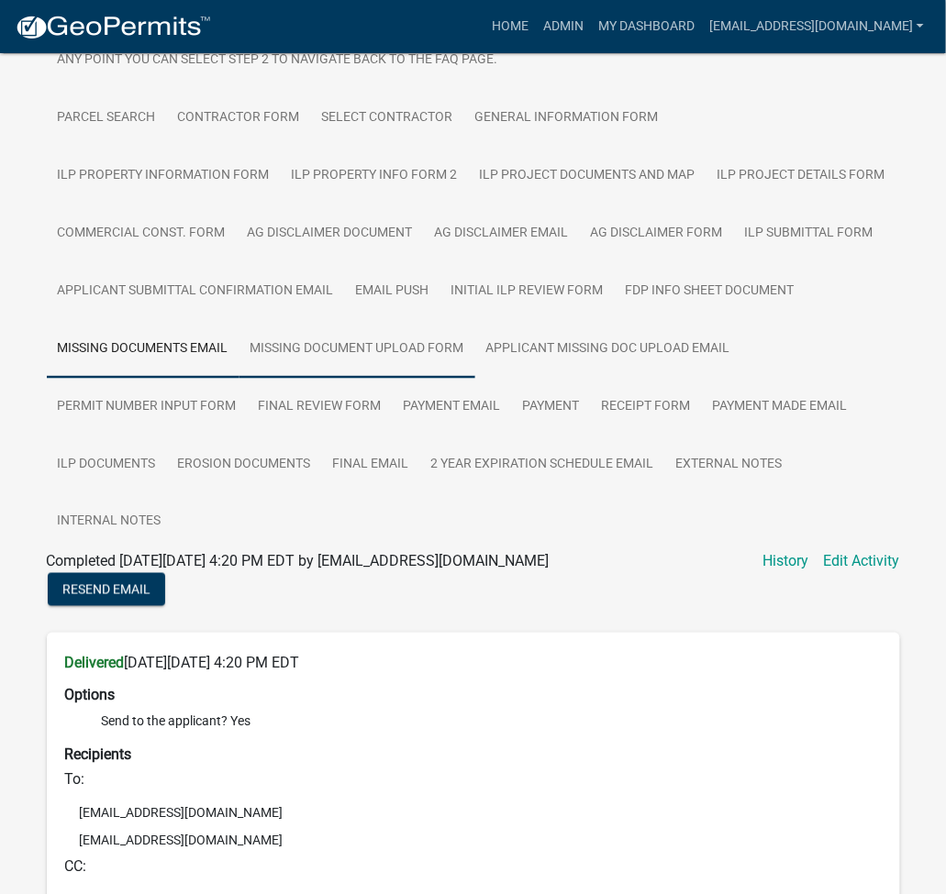
click at [334, 330] on link "Missing Document Upload Form" at bounding box center [357, 349] width 236 height 59
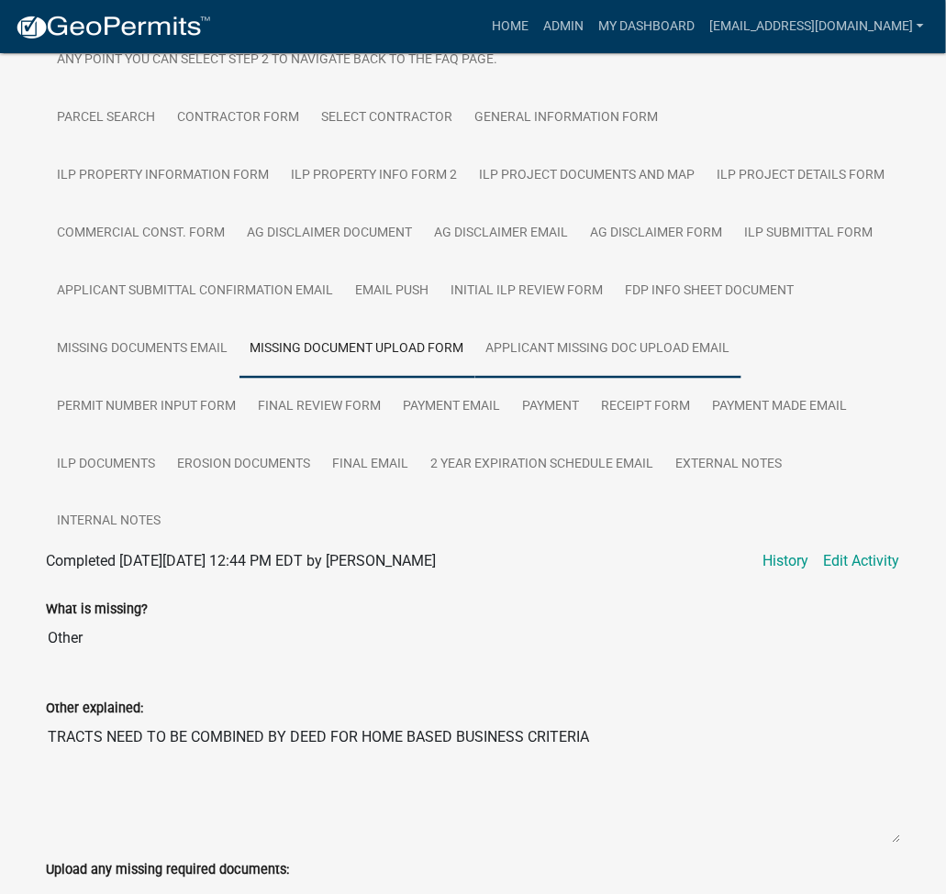
scroll to position [630, 0]
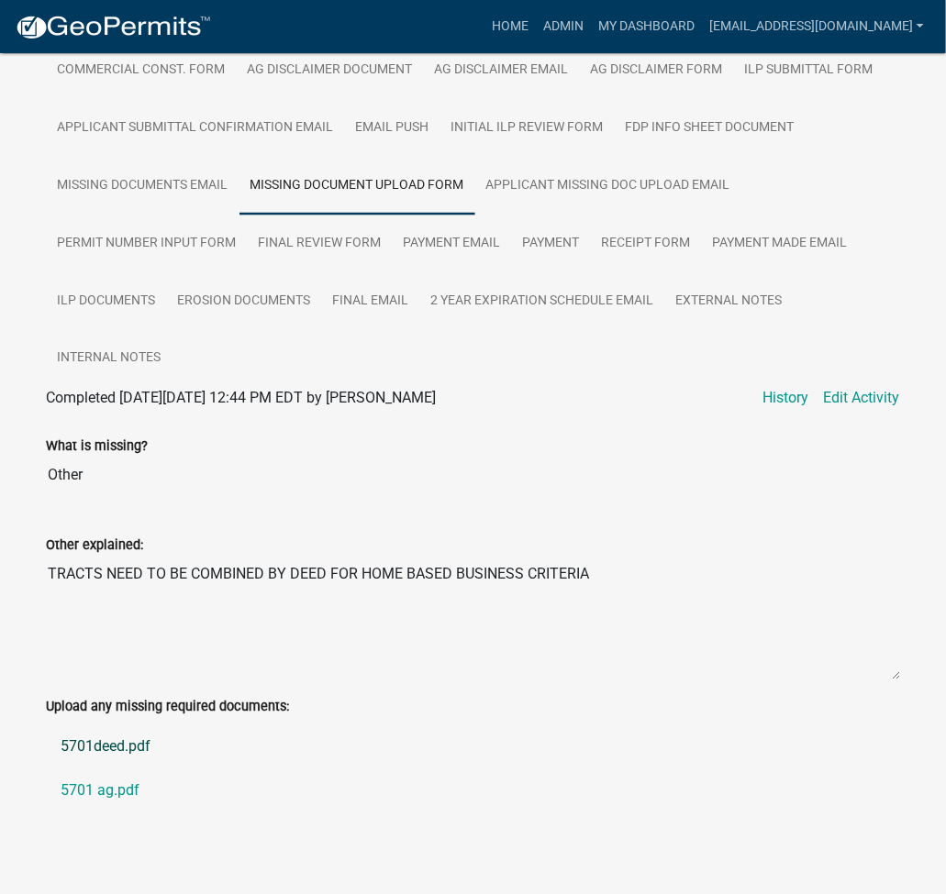
click at [101, 727] on link "5701deed.pdf" at bounding box center [473, 747] width 853 height 44
click at [115, 778] on link "5701 ag.pdf" at bounding box center [473, 791] width 853 height 44
